Goal: Task Accomplishment & Management: Complete application form

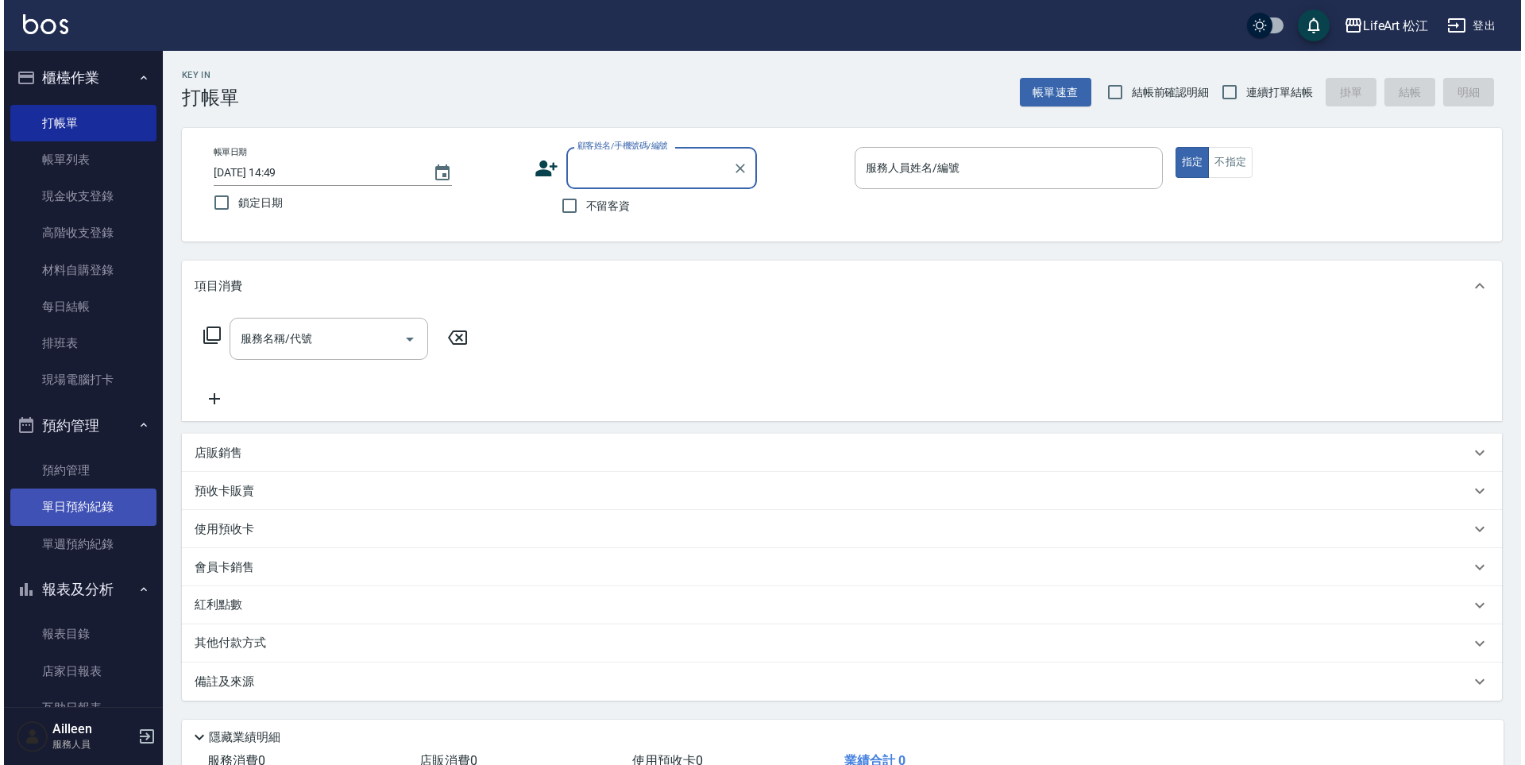
scroll to position [158, 0]
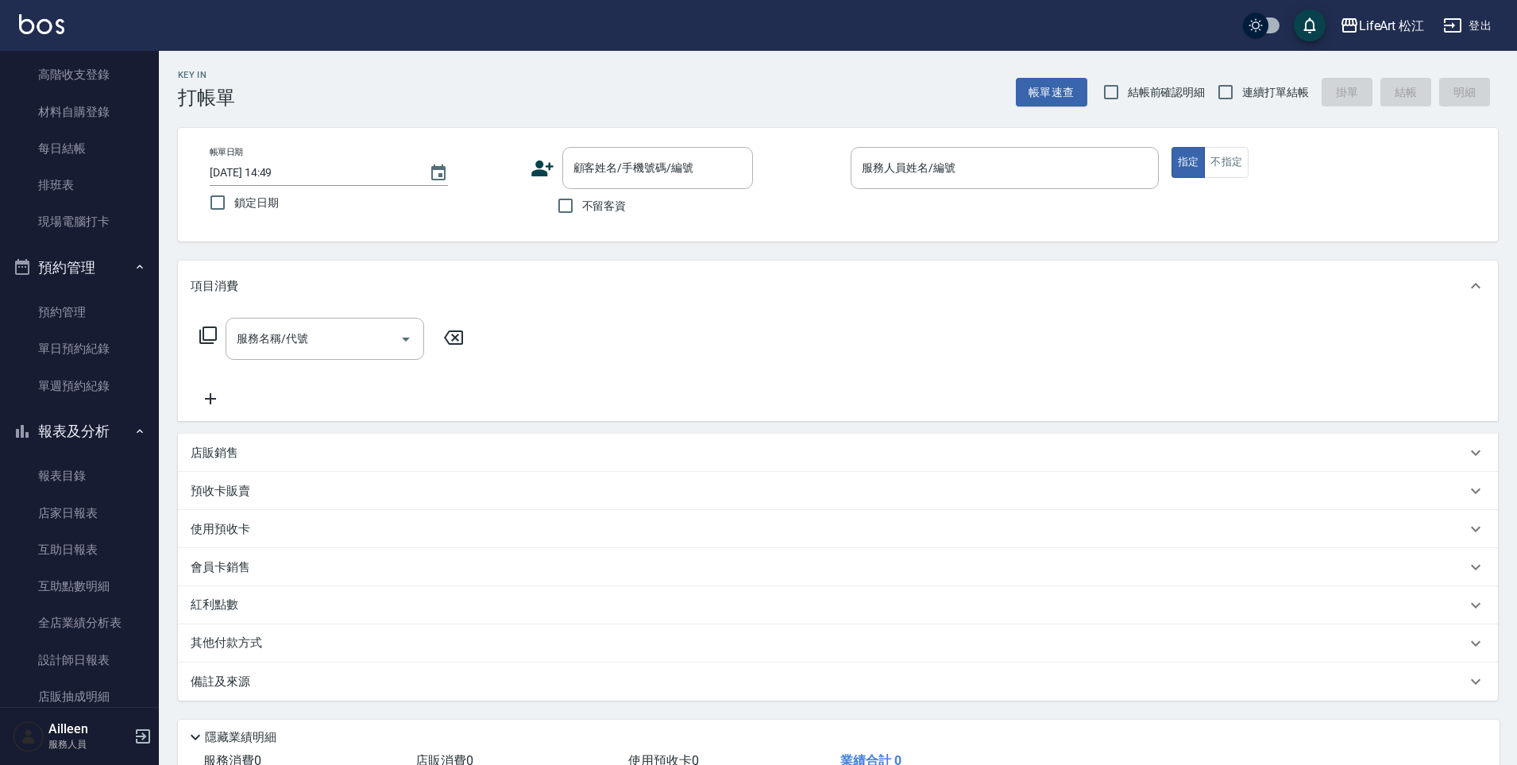
click at [541, 162] on icon at bounding box center [542, 168] width 22 height 16
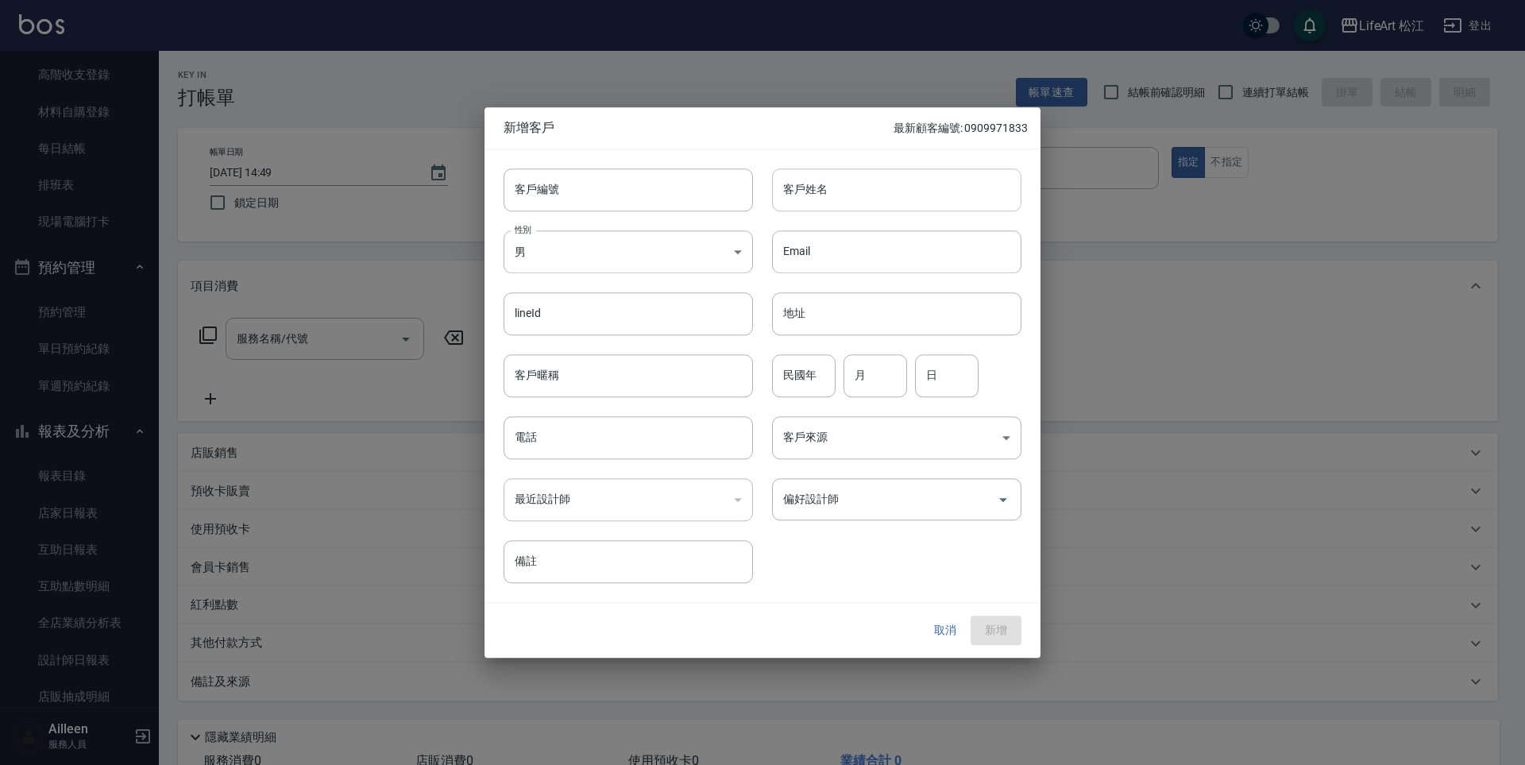
click at [849, 196] on input "客戶姓名" at bounding box center [896, 189] width 249 height 43
type input "1"
type input "掰"
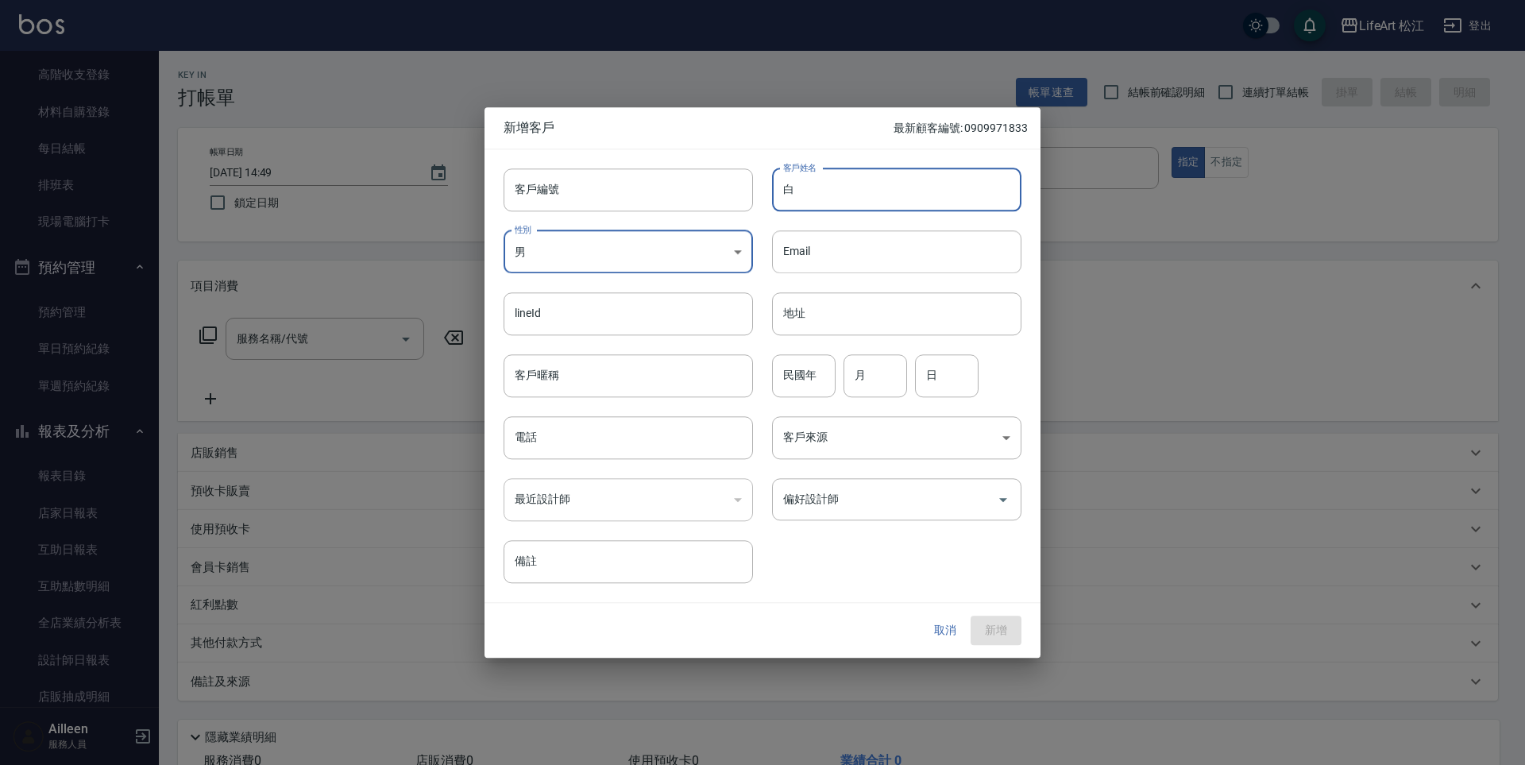
click at [901, 182] on input "白" at bounding box center [896, 189] width 249 height 43
type input "白荺"
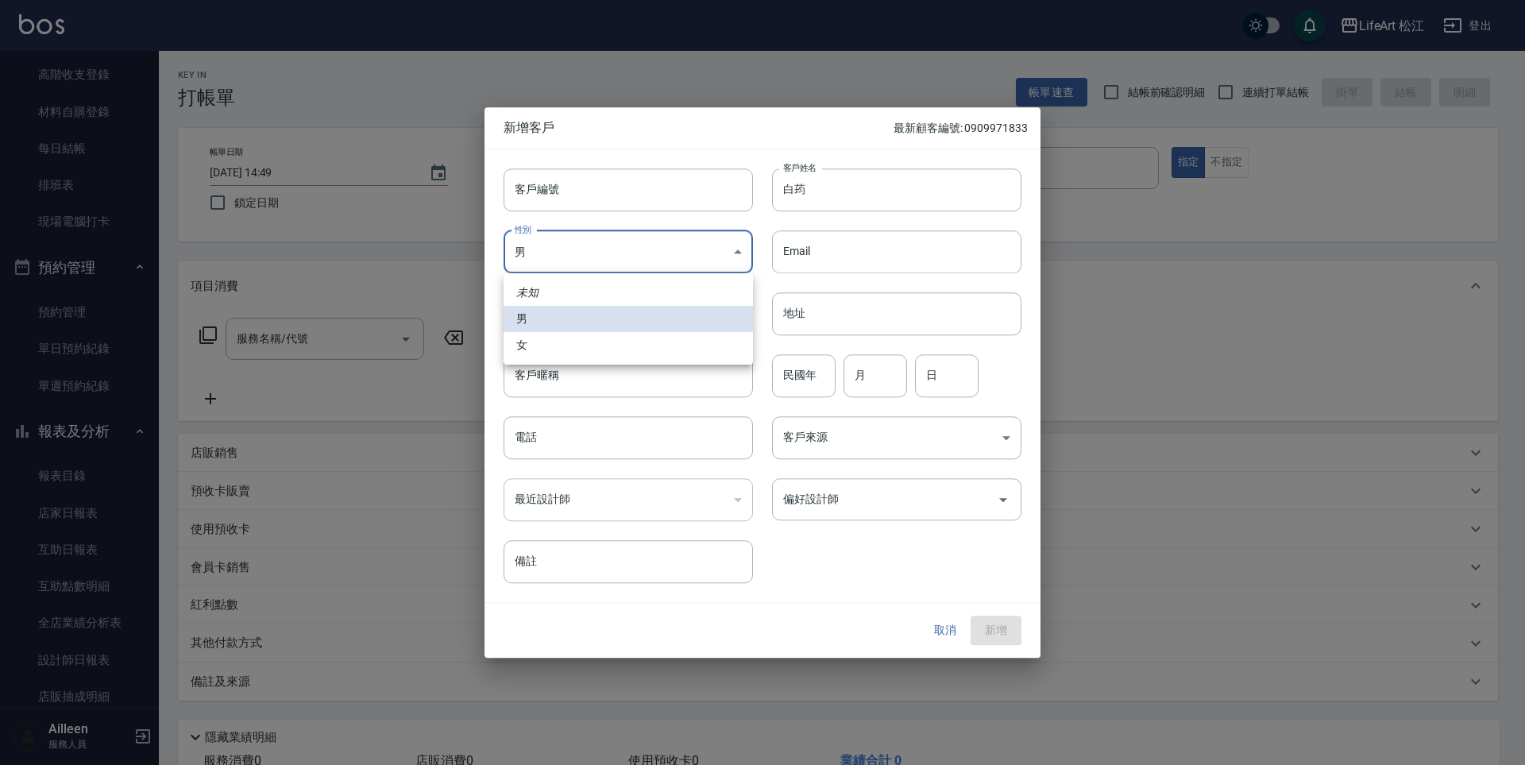
click at [657, 254] on body "LifeArt 松江 登出 櫃檯作業 打帳單 帳單列表 現金收支登錄 高階收支登錄 材料自購登錄 每日結帳 排班表 現場電腦打卡 預約管理 預約管理 單日預約…" at bounding box center [762, 436] width 1525 height 873
click at [600, 343] on li "女" at bounding box center [627, 345] width 249 height 26
type input "[DEMOGRAPHIC_DATA]"
click at [863, 379] on input "月" at bounding box center [875, 375] width 64 height 43
click at [949, 382] on input "日" at bounding box center [947, 375] width 64 height 43
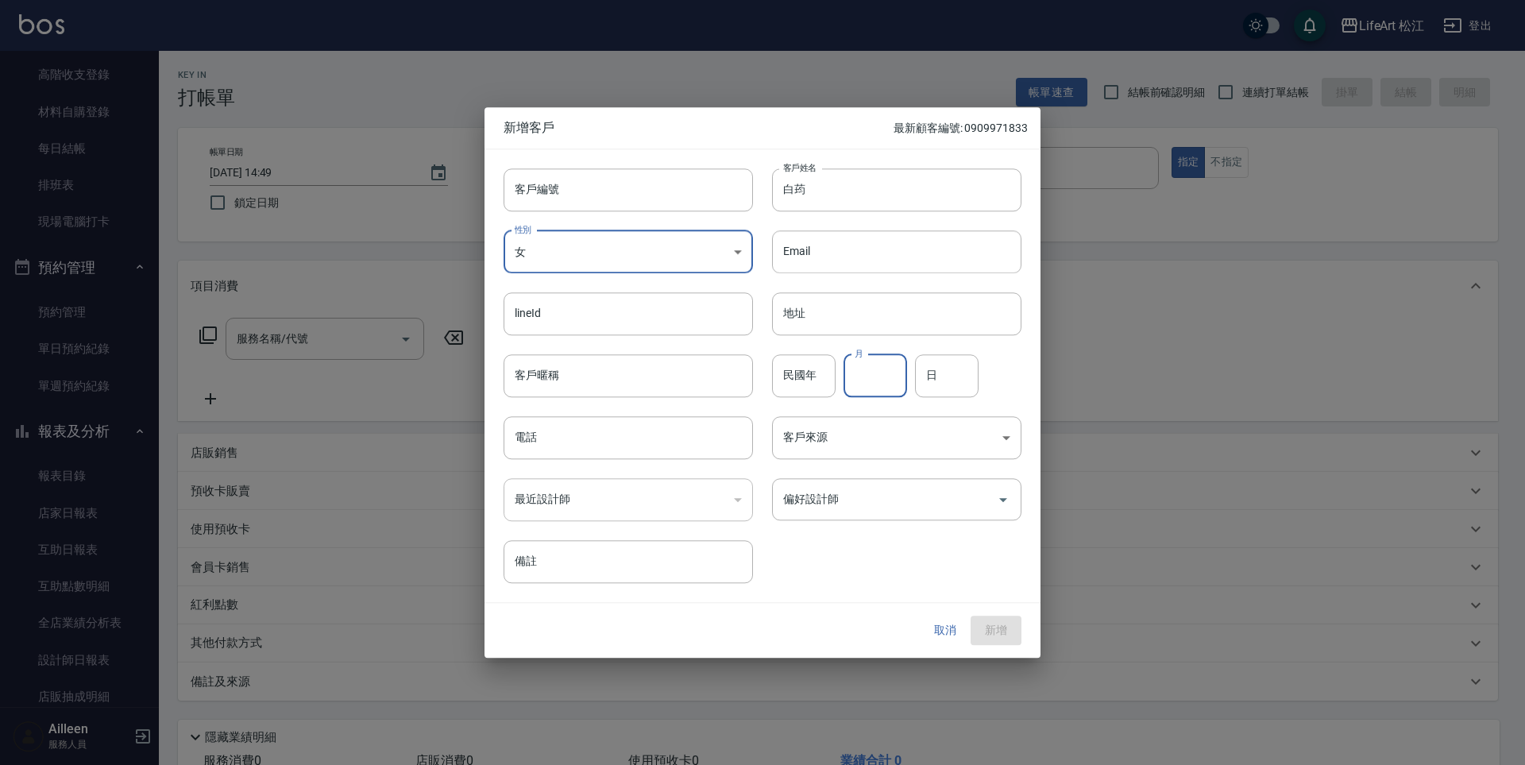
click at [874, 381] on input "月" at bounding box center [875, 375] width 64 height 43
type input "9"
click at [963, 380] on input "日" at bounding box center [947, 375] width 64 height 43
type input "26"
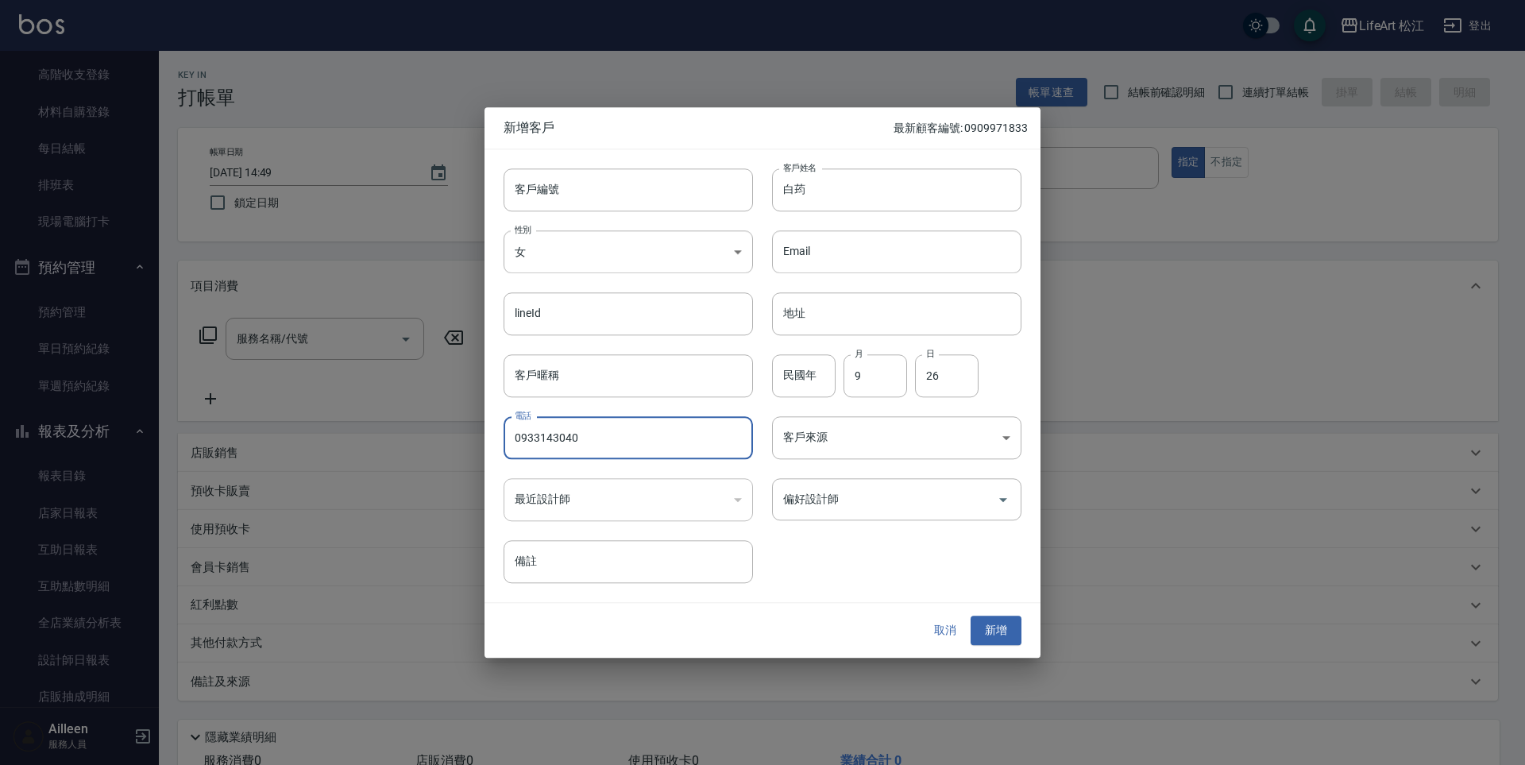
type input "0933143040"
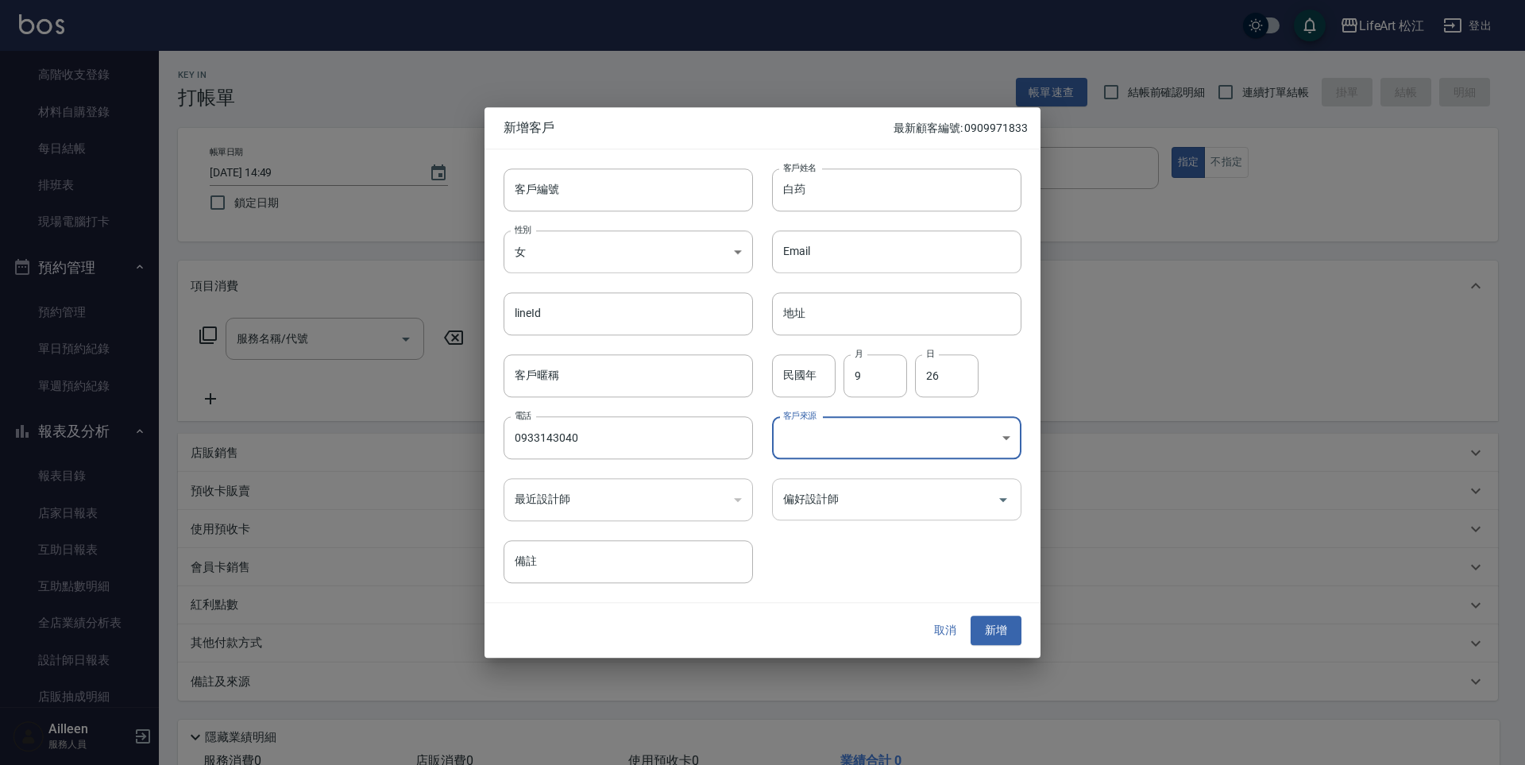
click at [854, 498] on input "偏好設計師" at bounding box center [884, 499] width 211 height 28
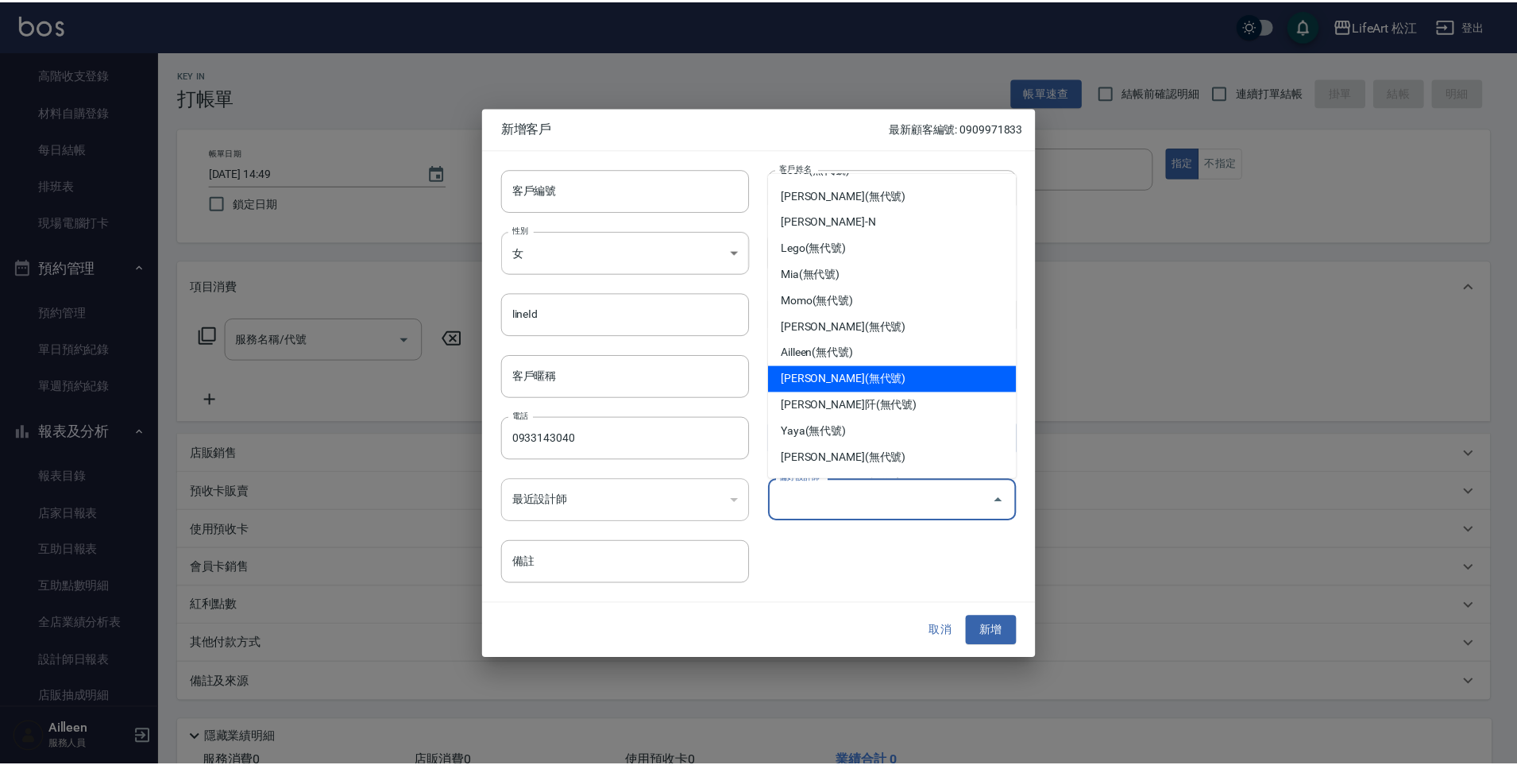
scroll to position [0, 0]
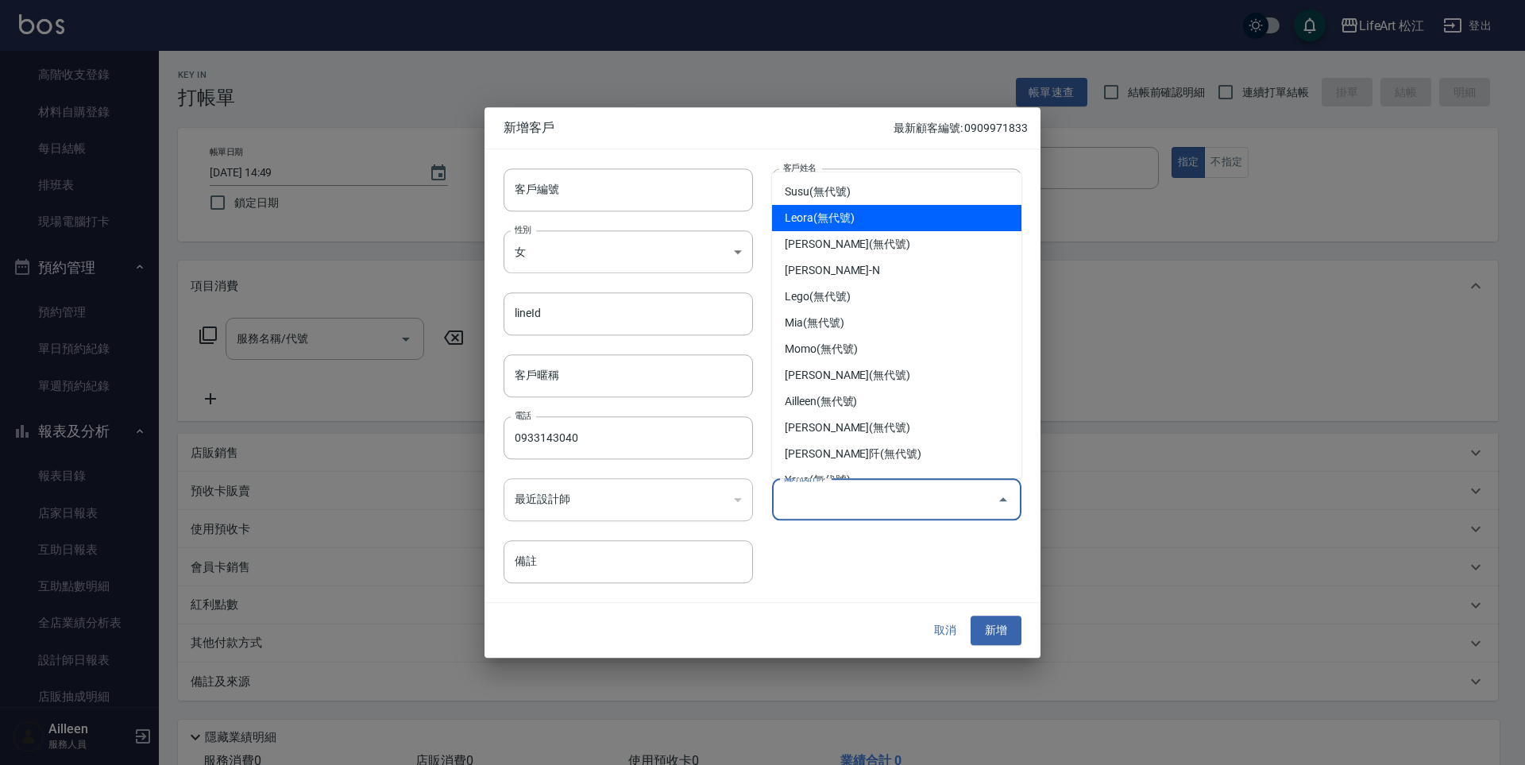
click at [824, 221] on li "Leora(無代號)" at bounding box center [896, 218] width 249 height 26
type input "Leora"
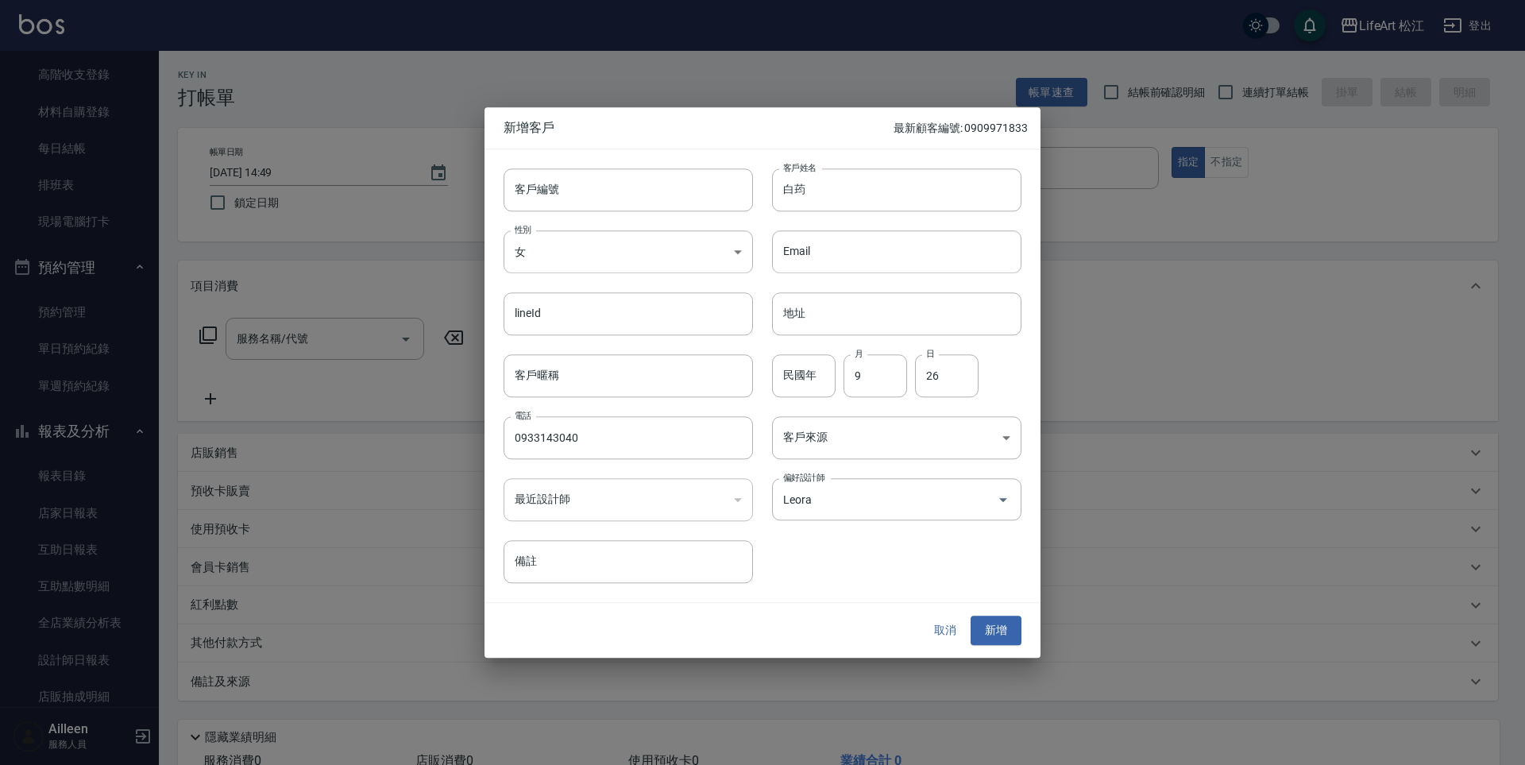
click at [684, 511] on div "​" at bounding box center [627, 499] width 249 height 43
click at [900, 448] on body "LifeArt 松江 登出 櫃檯作業 打帳單 帳單列表 現金收支登錄 高階收支登錄 材料自購登錄 每日結帳 排班表 現場電腦打卡 預約管理 預約管理 單日預約…" at bounding box center [762, 436] width 1525 height 873
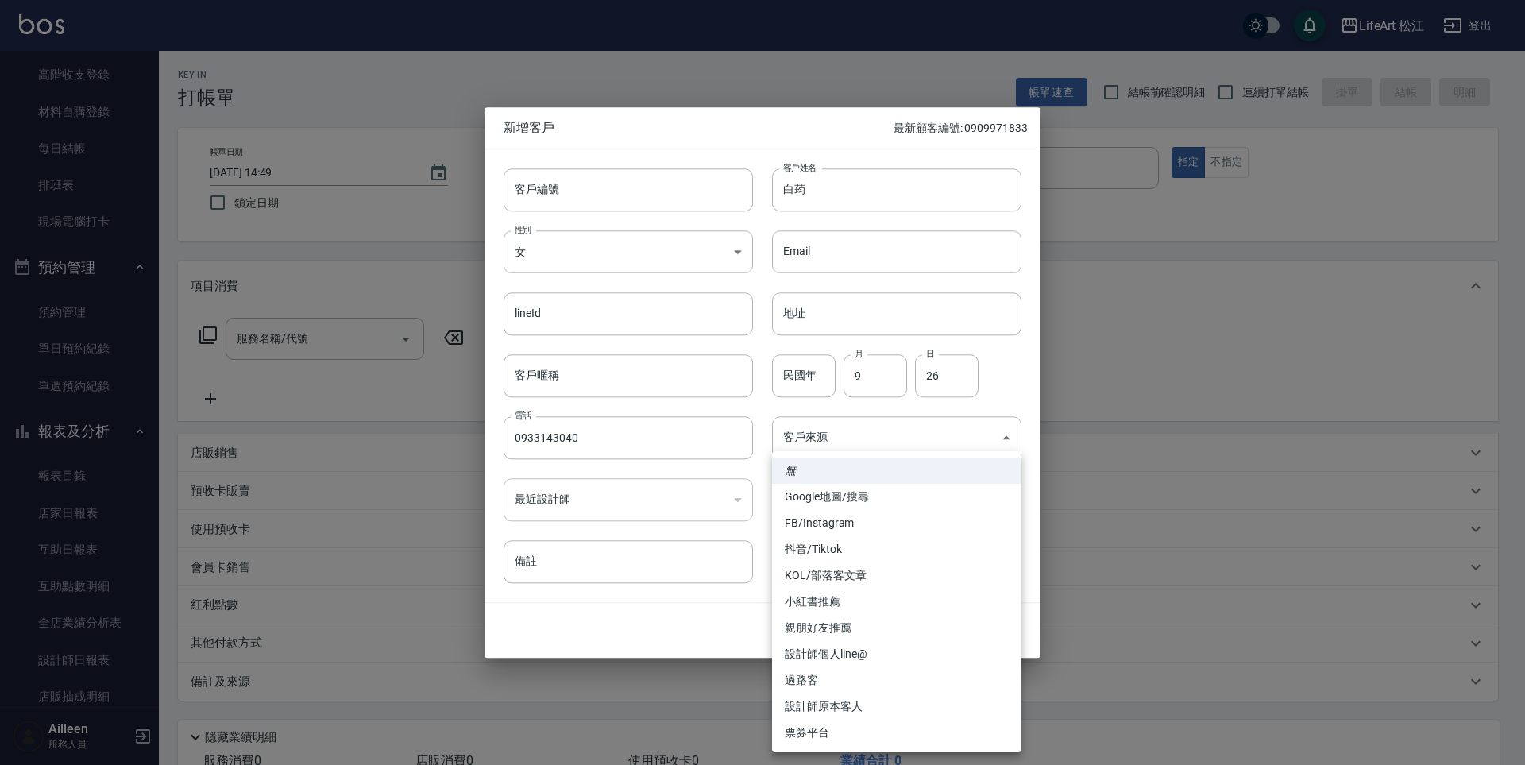
click at [867, 524] on li "FB/Instagram" at bounding box center [896, 523] width 249 height 26
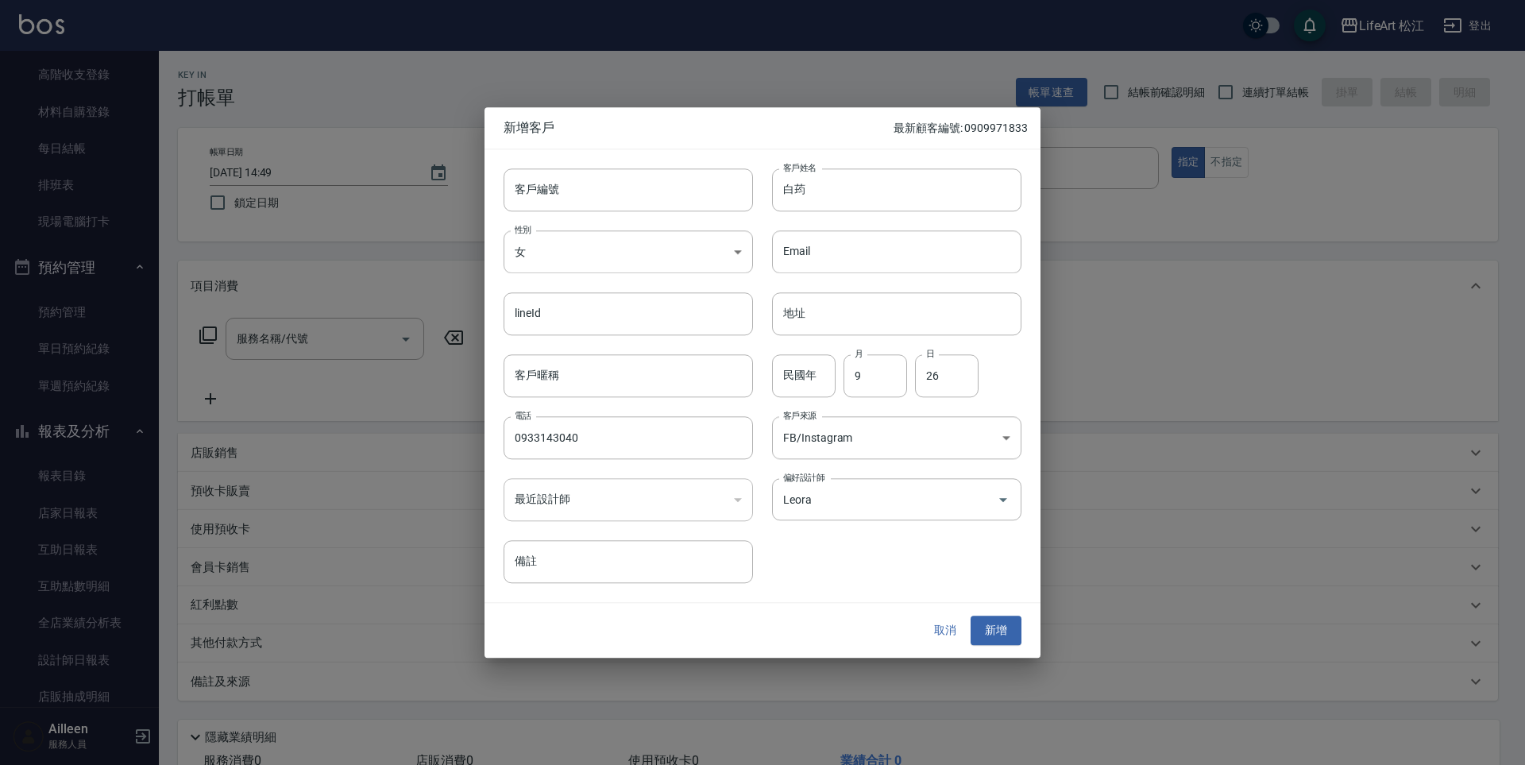
click at [867, 524] on ul "無 Google地圖/搜尋 FB/Instagram 抖音/Tiktok KOL/部落客文章 小紅書推薦 親朋好友推薦 設計師個人line@ 過路客 設計師原…" at bounding box center [896, 539] width 187 height 169
click at [869, 439] on body "LifeArt 松江 登出 櫃檯作業 打帳單 帳單列表 現金收支登錄 高階收支登錄 材料自購登錄 每日結帳 排班表 現場電腦打卡 預約管理 預約管理 單日預約…" at bounding box center [762, 436] width 1525 height 873
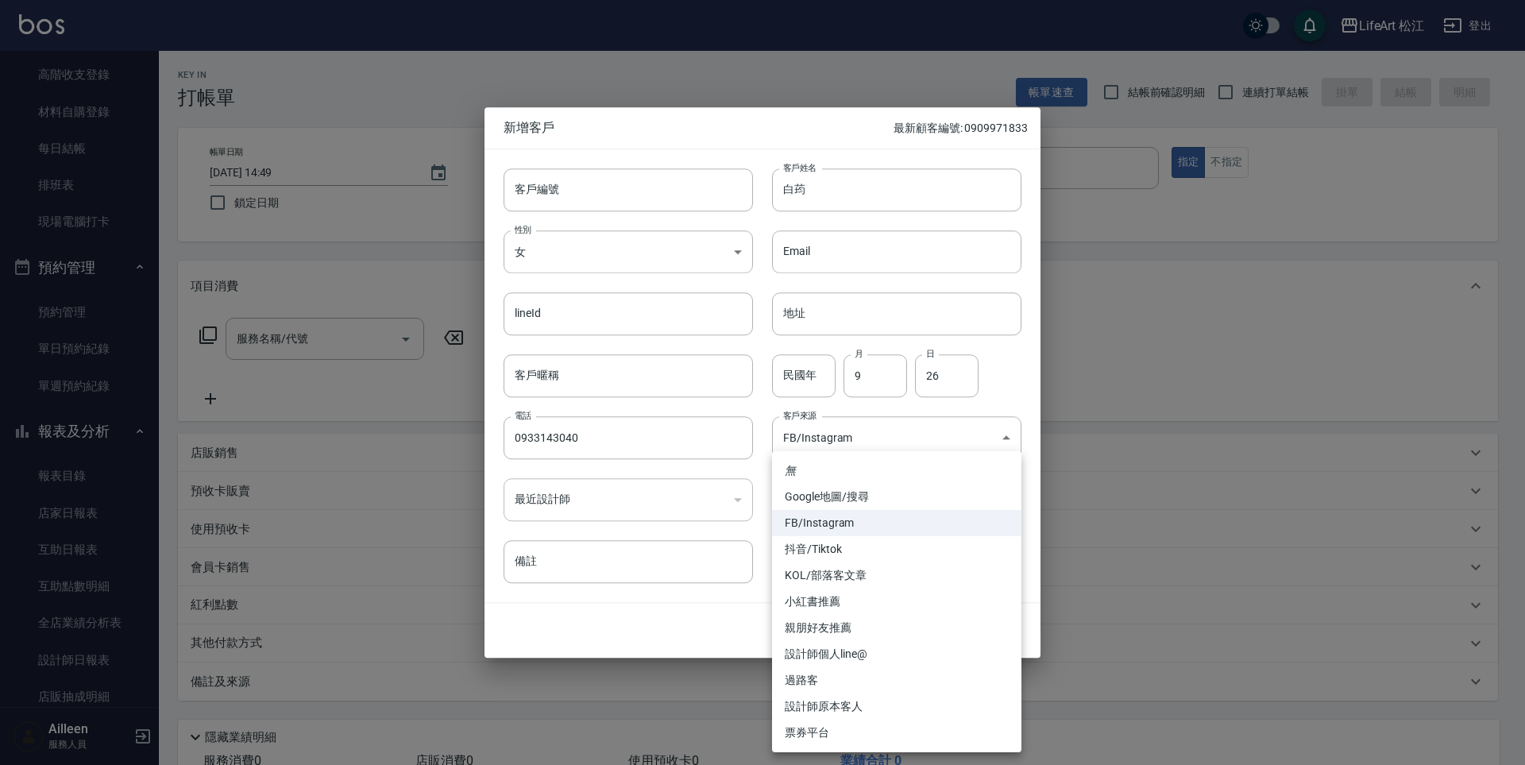
click at [880, 571] on li "KOL/部落客文章" at bounding box center [896, 575] width 249 height 26
type input "KOL/部落客文章"
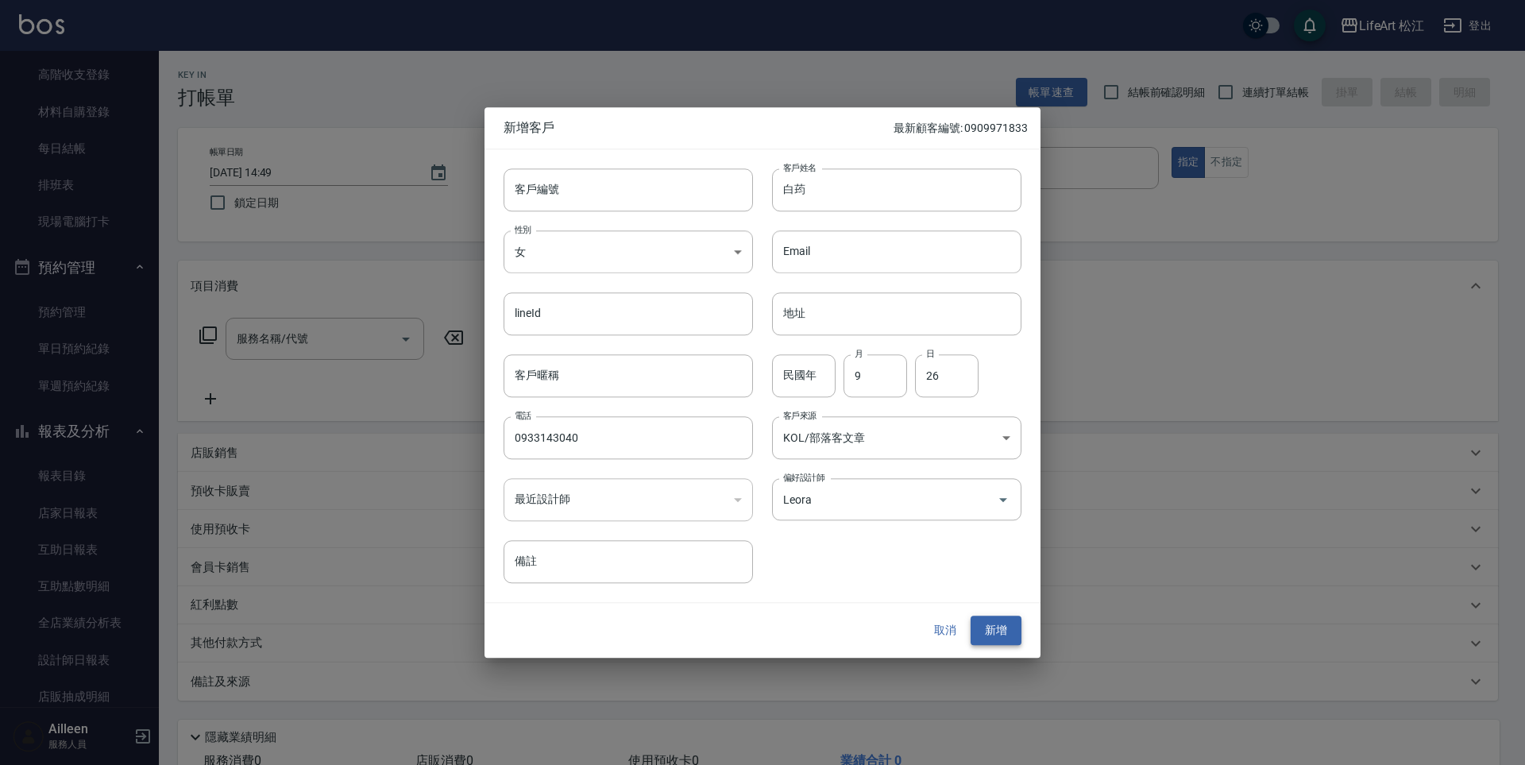
click at [1008, 629] on button "新增" at bounding box center [995, 630] width 51 height 29
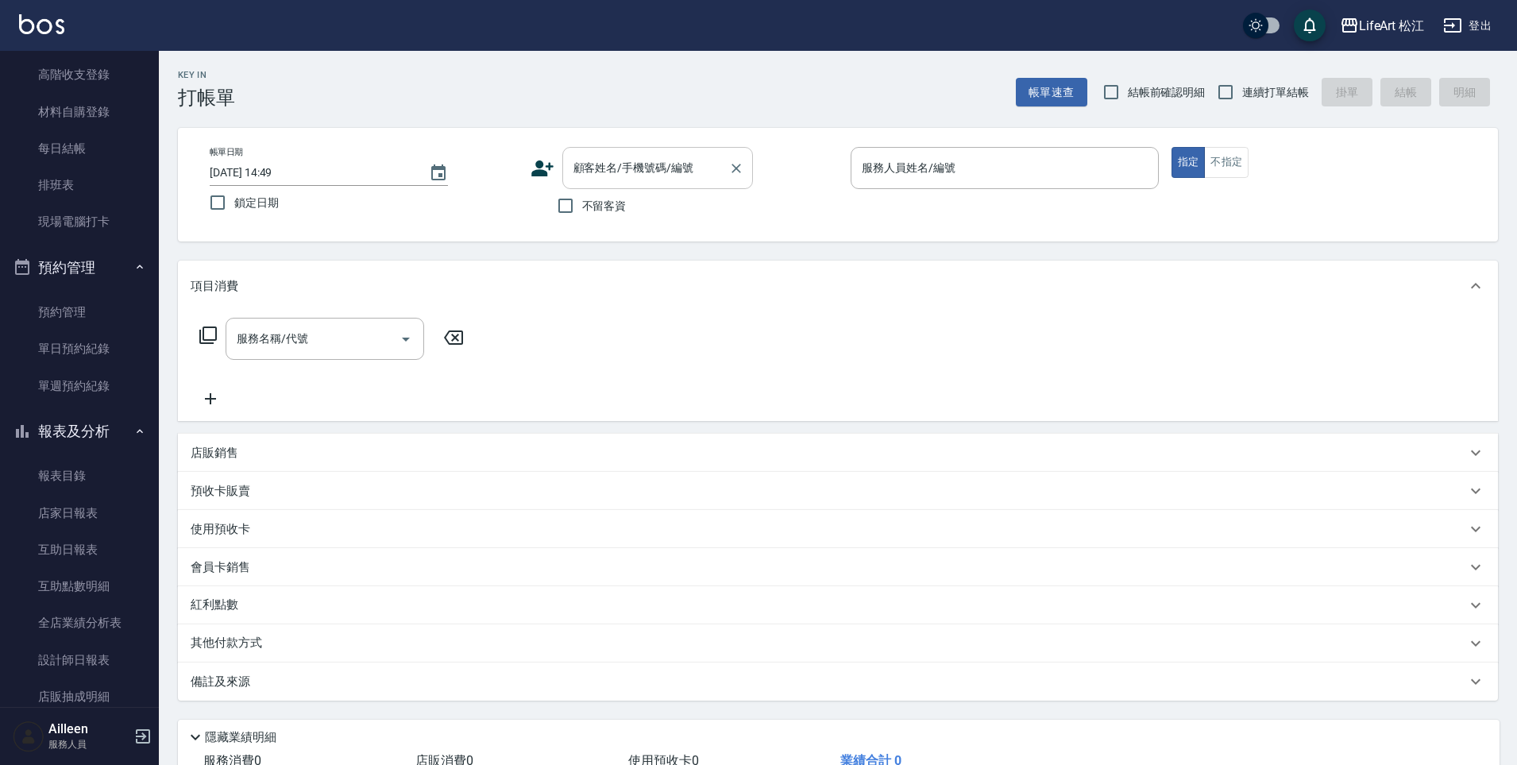
click at [659, 168] on input "顧客姓名/手機號碼/編號" at bounding box center [645, 168] width 152 height 28
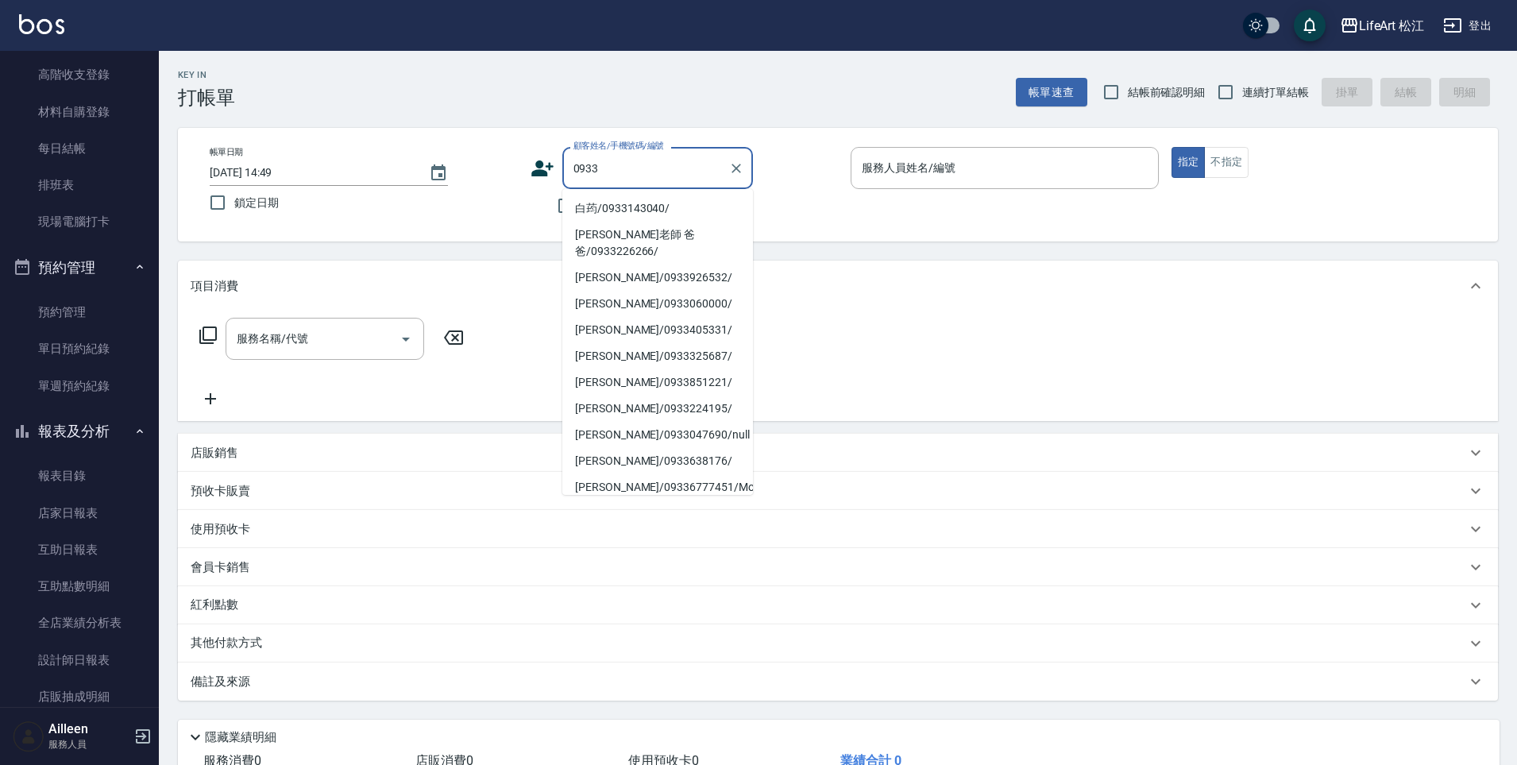
click at [604, 204] on li "白荺/0933143040/" at bounding box center [657, 208] width 191 height 26
type input "白荺/0933143040/"
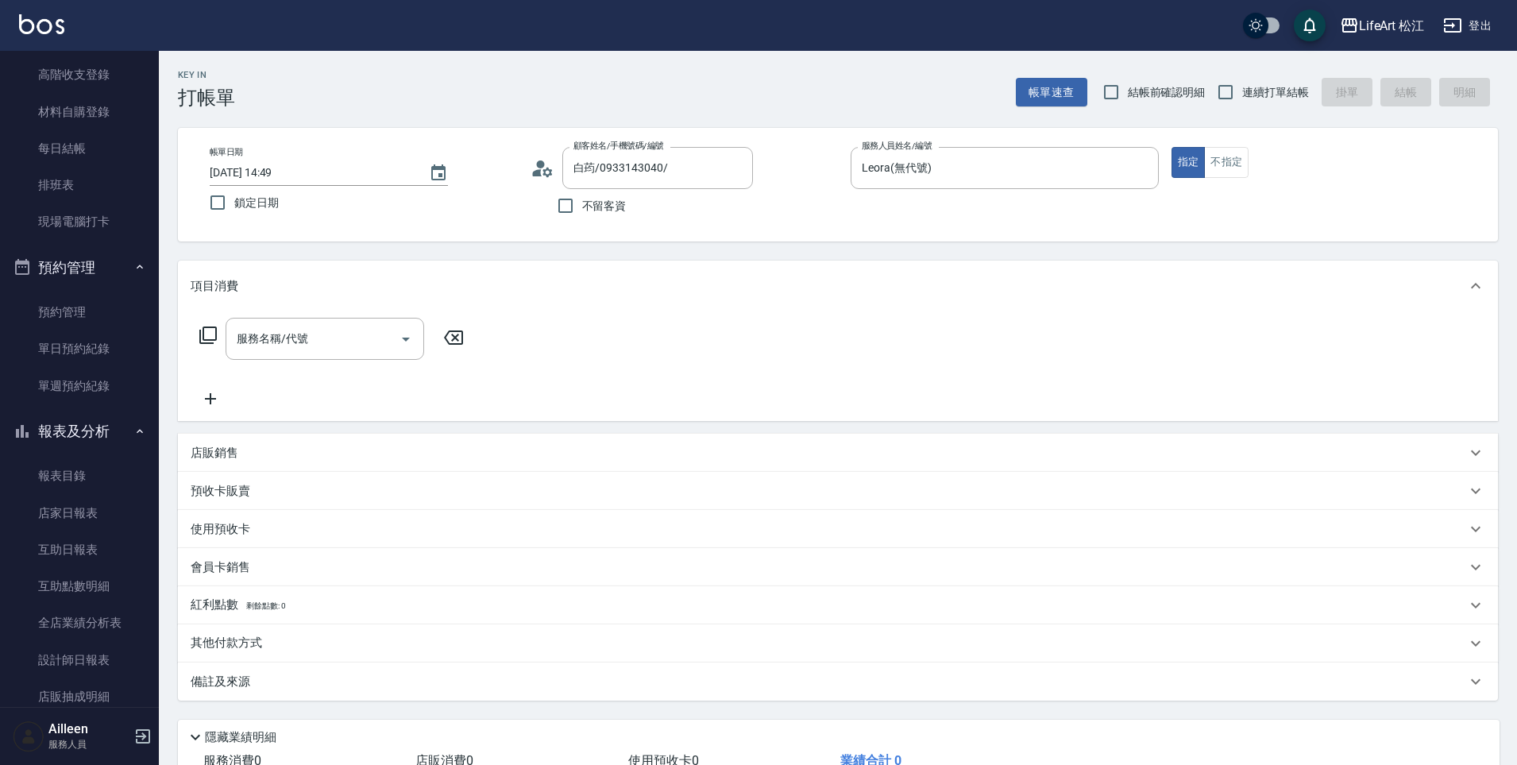
type input "Leora(無代號)"
click at [604, 206] on span "不留客資" at bounding box center [604, 206] width 44 height 17
click at [582, 206] on input "不留客資" at bounding box center [565, 205] width 33 height 33
checkbox input "true"
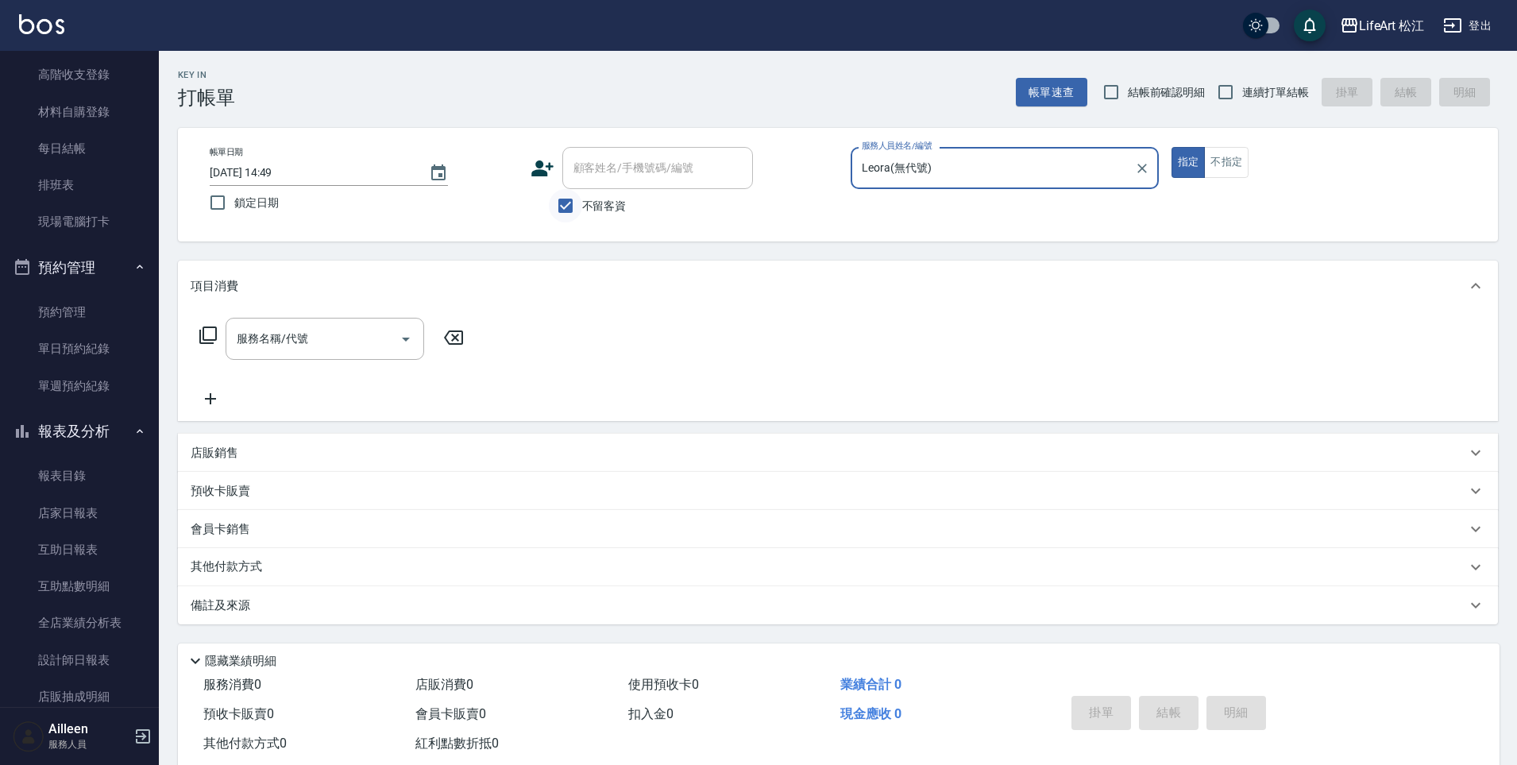
click at [574, 202] on input "不留客資" at bounding box center [565, 205] width 33 height 33
checkbox input "false"
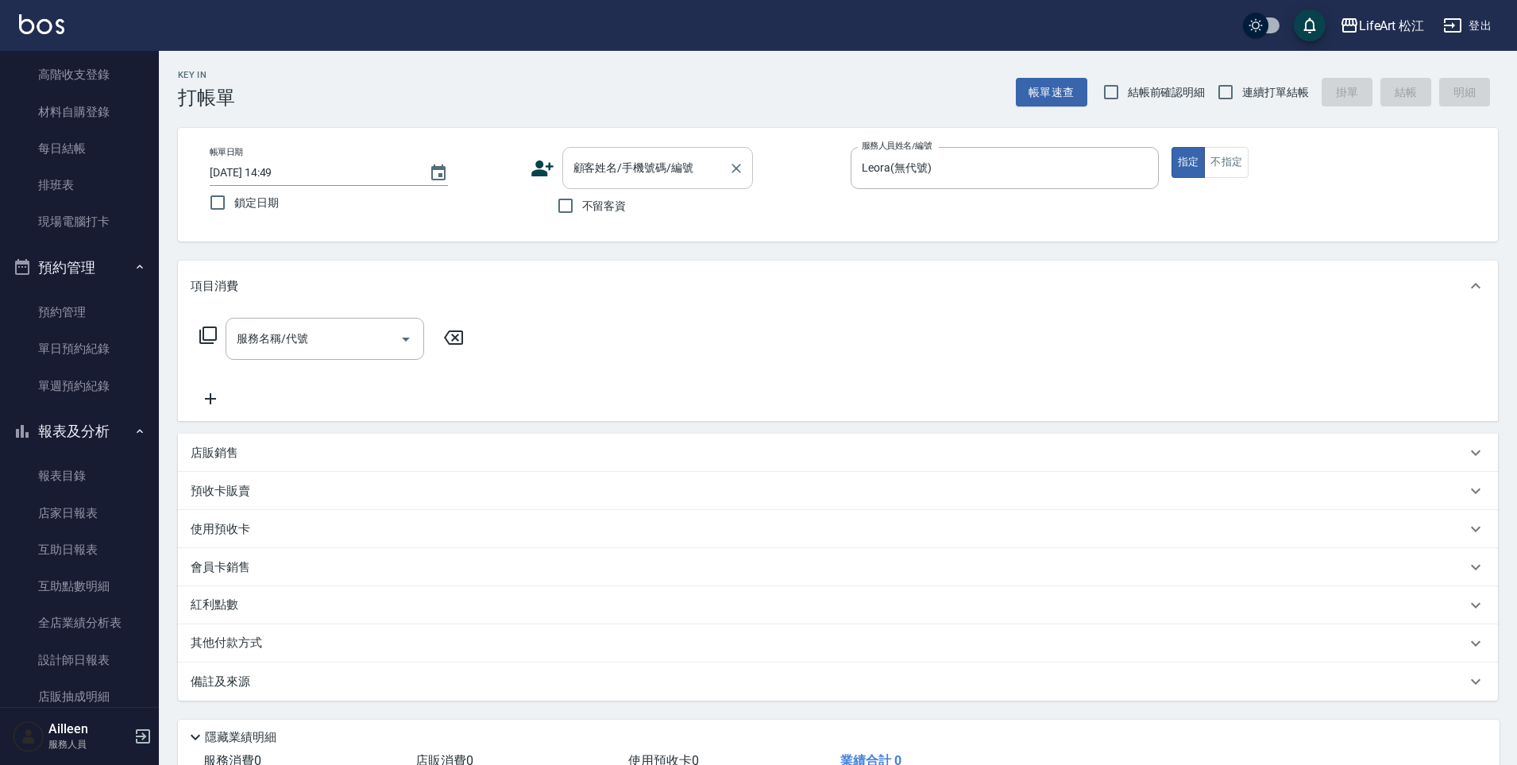
click at [615, 162] on div "顧客姓名/手機號碼/編號 顧客姓名/手機號碼/編號" at bounding box center [657, 168] width 191 height 42
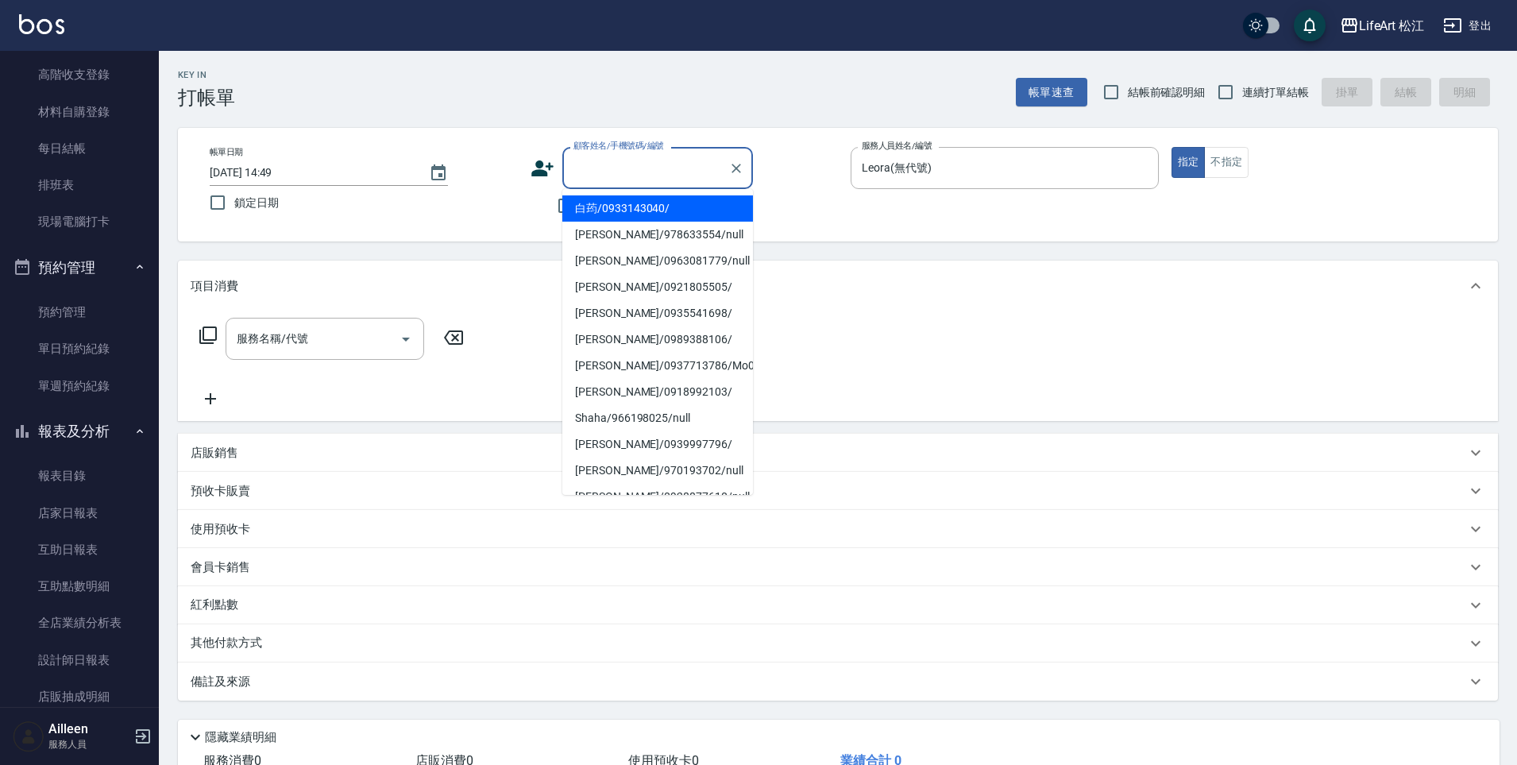
click at [615, 202] on li "白荺/0933143040/" at bounding box center [657, 208] width 191 height 26
type input "白荺/0933143040/"
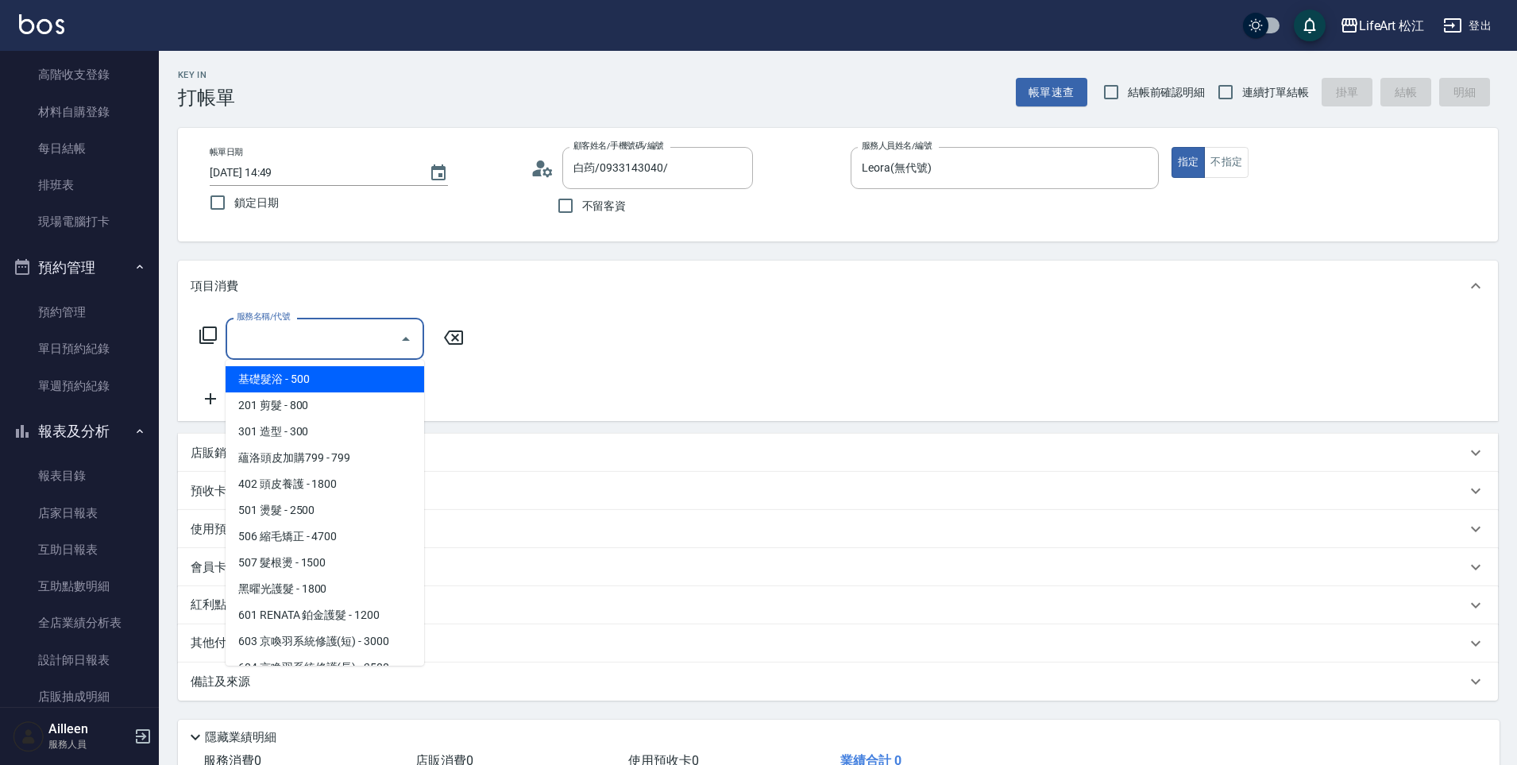
click at [290, 325] on input "服務名稱/代號" at bounding box center [313, 339] width 160 height 28
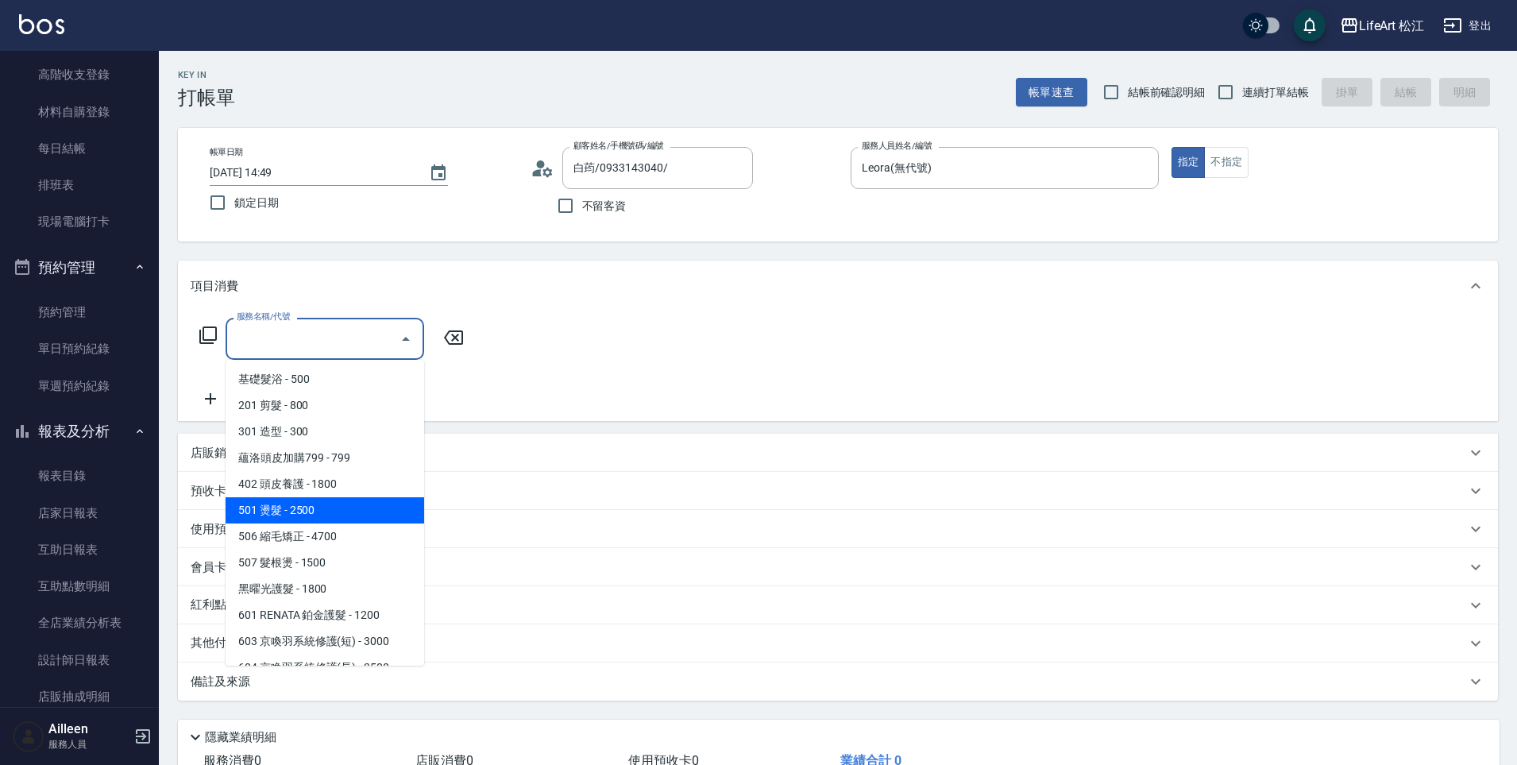
click at [329, 515] on span "501 燙髮 - 2500" at bounding box center [325, 510] width 199 height 26
type input "501 燙髮(501)"
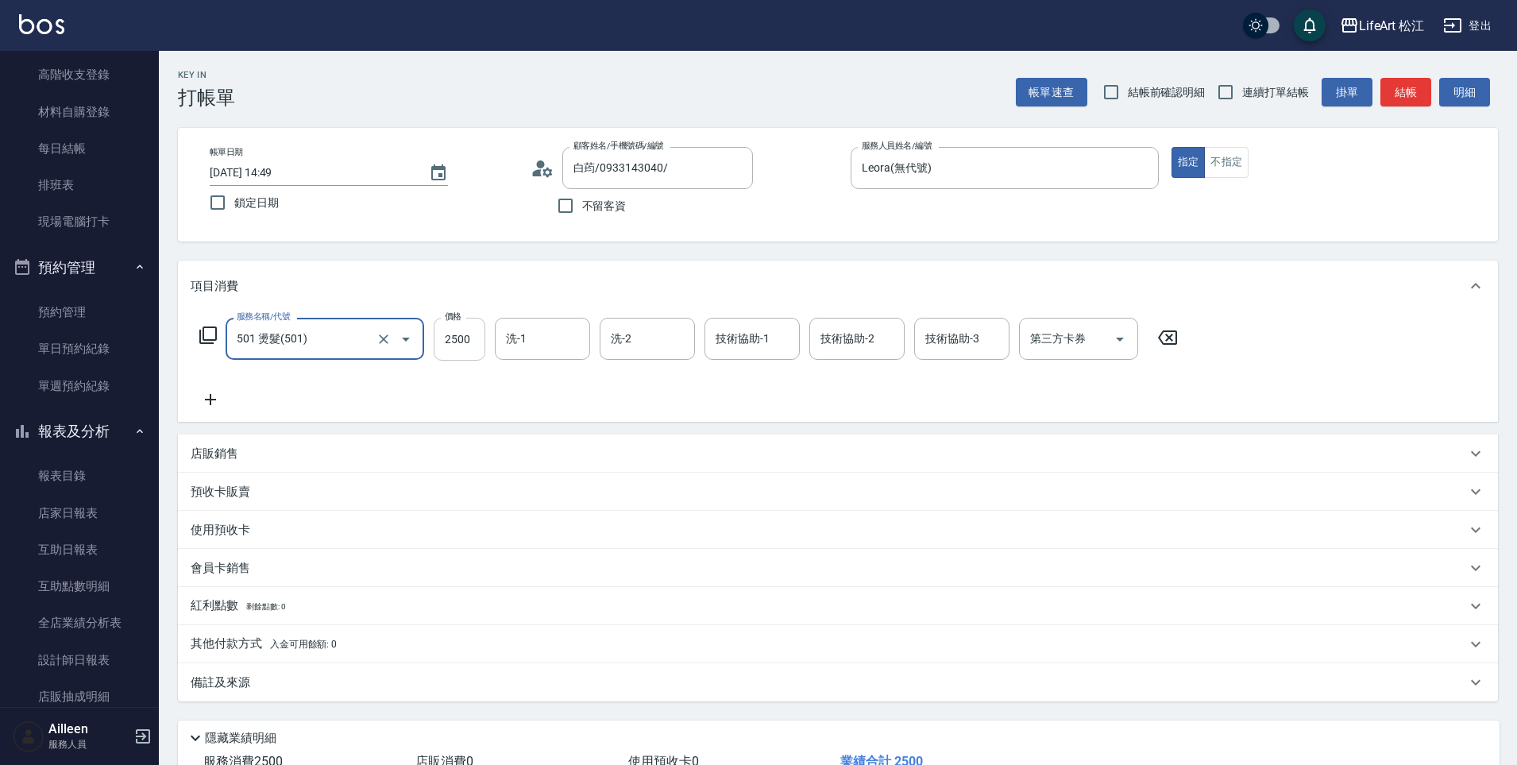
click at [471, 341] on input "2500" at bounding box center [460, 339] width 52 height 43
type input "1800"
click at [226, 399] on icon at bounding box center [211, 399] width 40 height 19
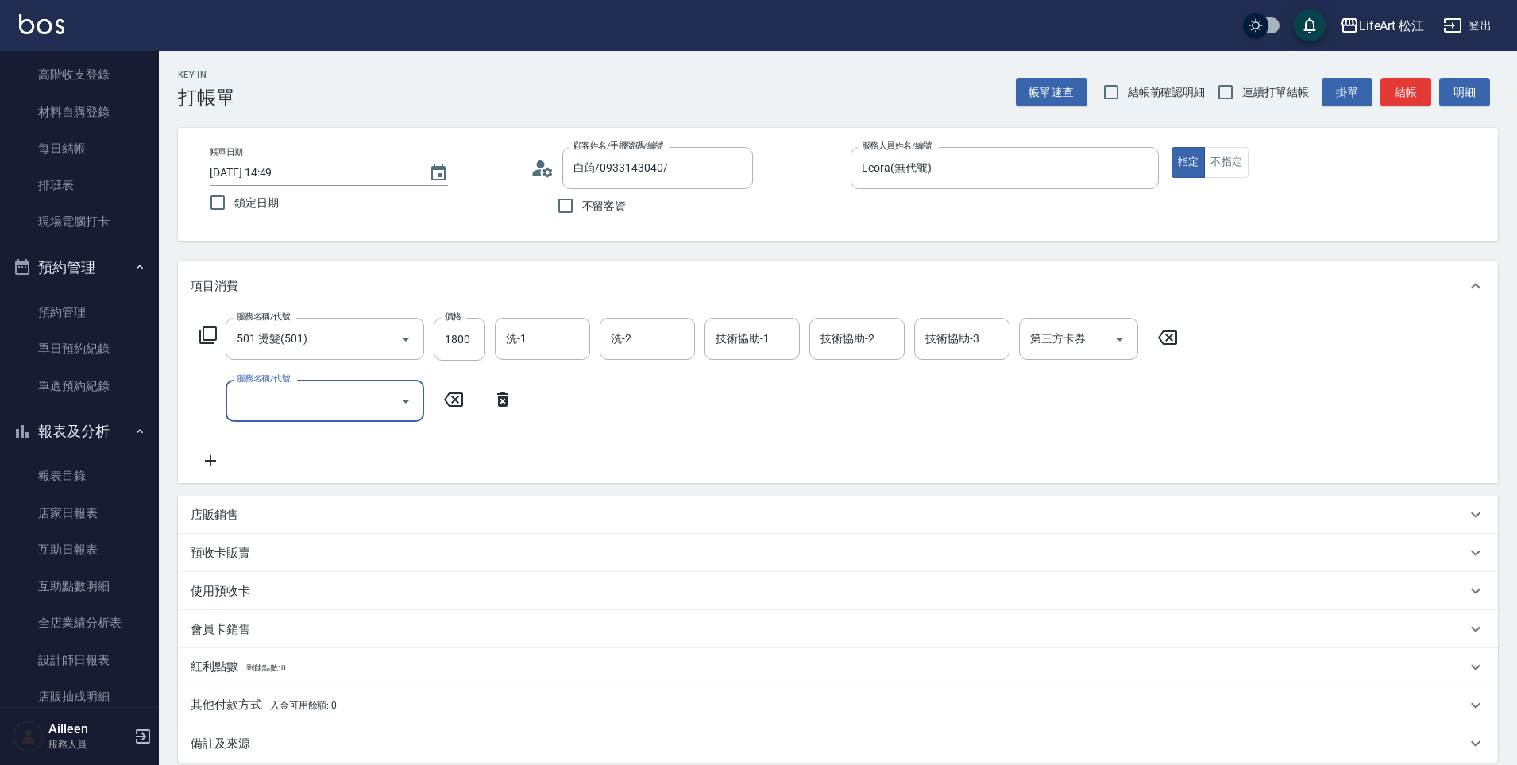
click at [209, 399] on div "服務名稱/代號 服務名稱/代號" at bounding box center [357, 401] width 332 height 42
click at [268, 405] on input "服務名稱/代號" at bounding box center [313, 401] width 160 height 28
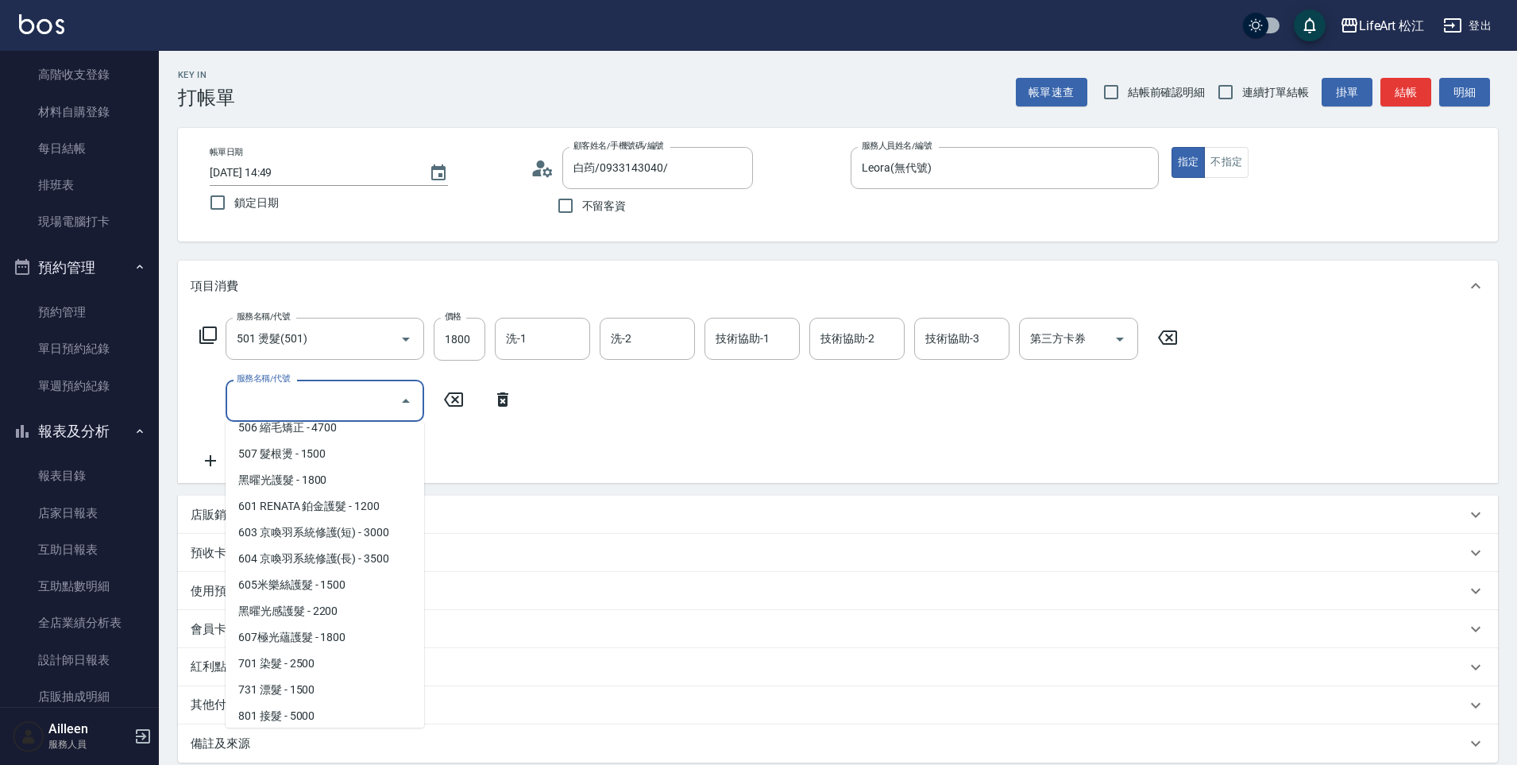
scroll to position [179, 0]
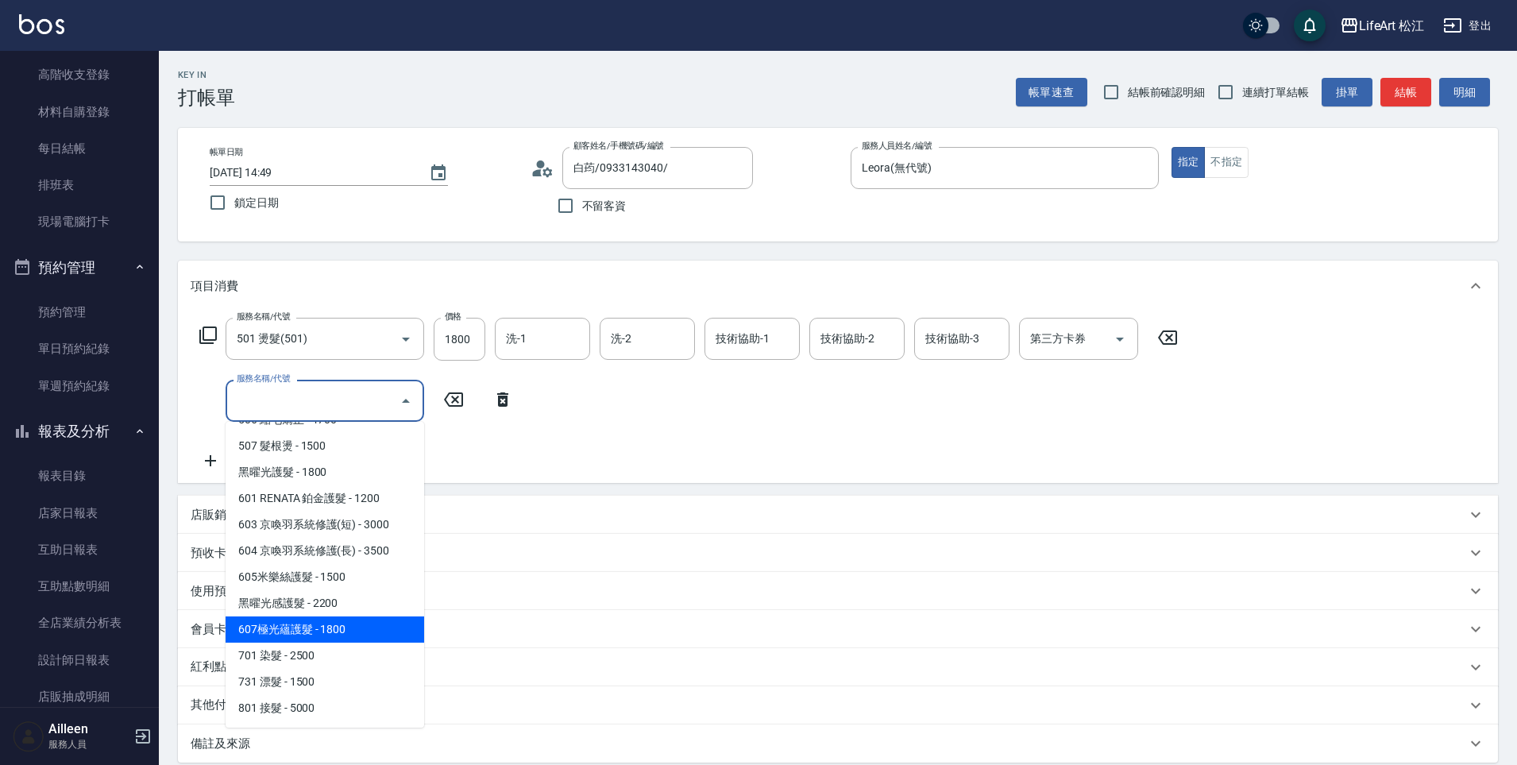
click at [333, 625] on span "607極光蘊護髮 - 1800" at bounding box center [325, 629] width 199 height 26
type input "607極光蘊護髮(607)"
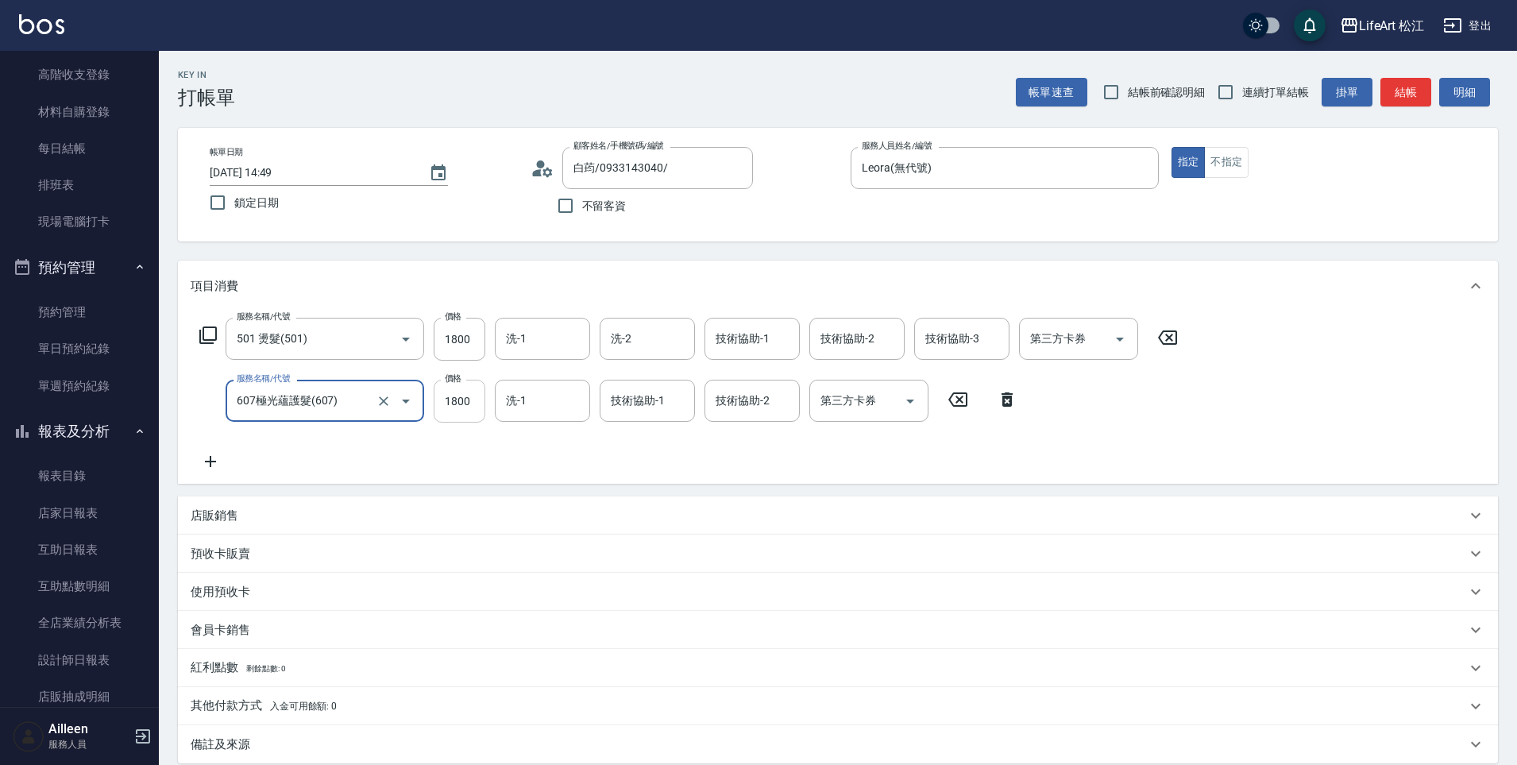
click at [468, 404] on input "1800" at bounding box center [460, 401] width 52 height 43
type input "2200"
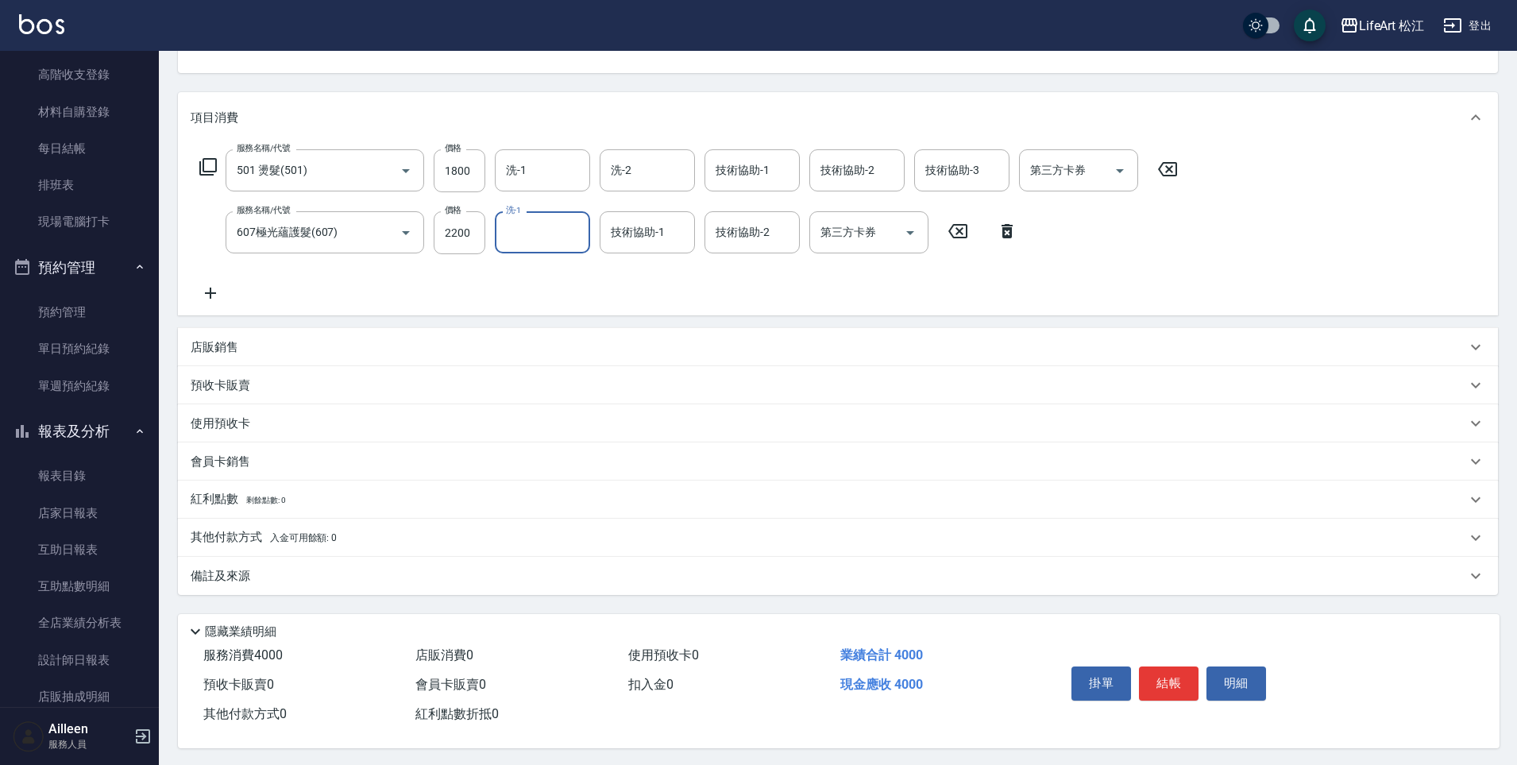
scroll to position [178, 0]
click at [1174, 673] on button "結帳" at bounding box center [1169, 680] width 60 height 33
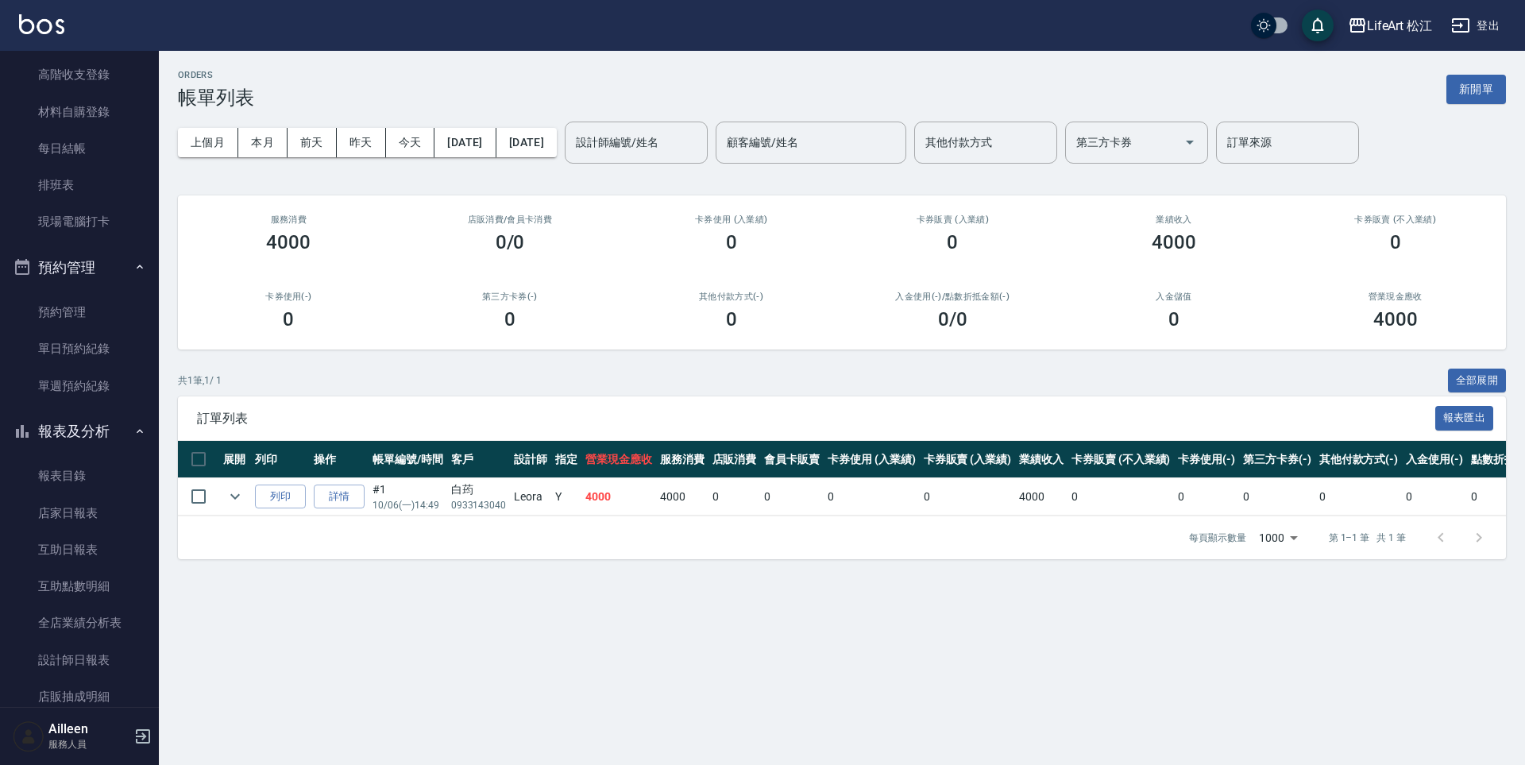
drag, startPoint x: 1171, startPoint y: 672, endPoint x: 1196, endPoint y: 674, distance: 24.7
click at [1189, 669] on div "ORDERS 帳單列表 新開單 上個月 本月 [DATE] [DATE] [DATE] [DATE] [DATE] 設計師編號/姓名 設計師編號/姓名 顧客編…" at bounding box center [762, 382] width 1525 height 765
